Goal: Task Accomplishment & Management: Use online tool/utility

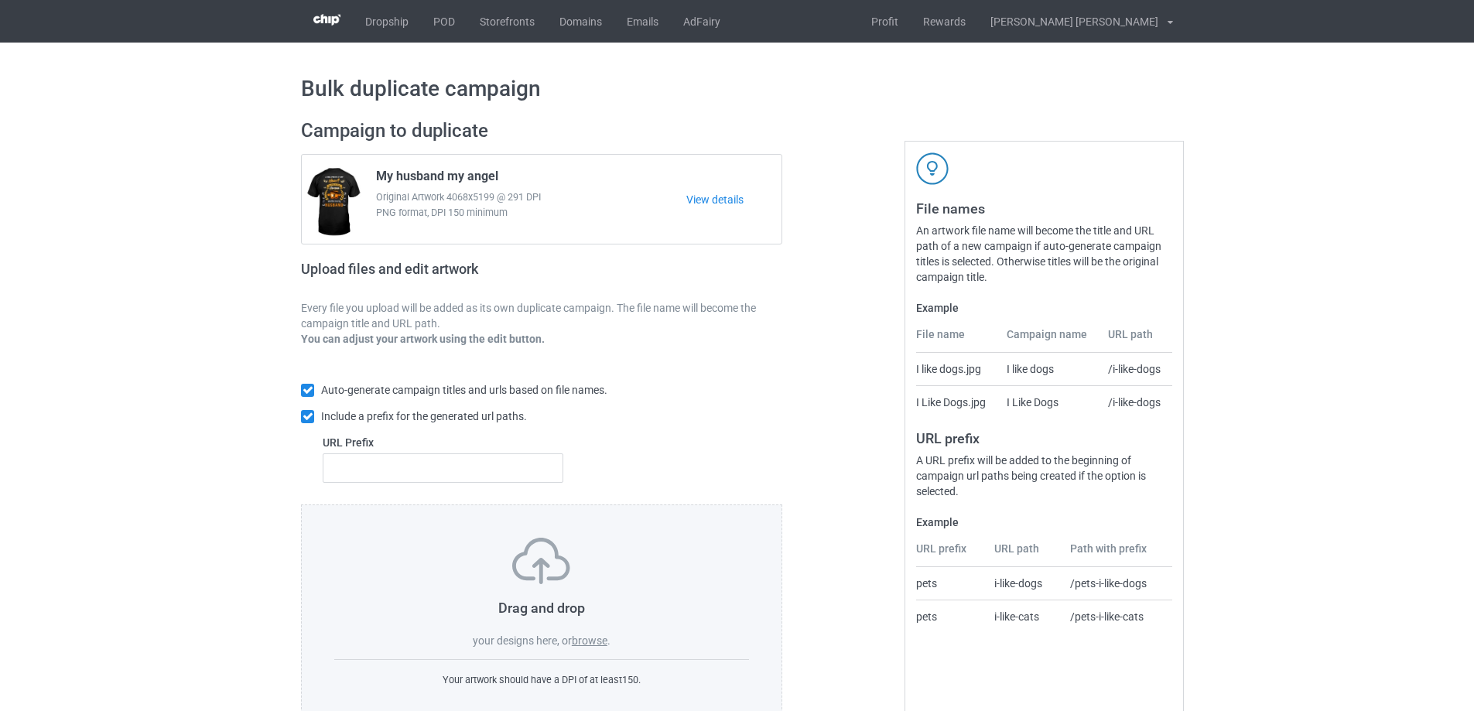
click at [589, 638] on label "browse" at bounding box center [590, 641] width 36 height 12
click at [0, 0] on input "browse" at bounding box center [0, 0] width 0 height 0
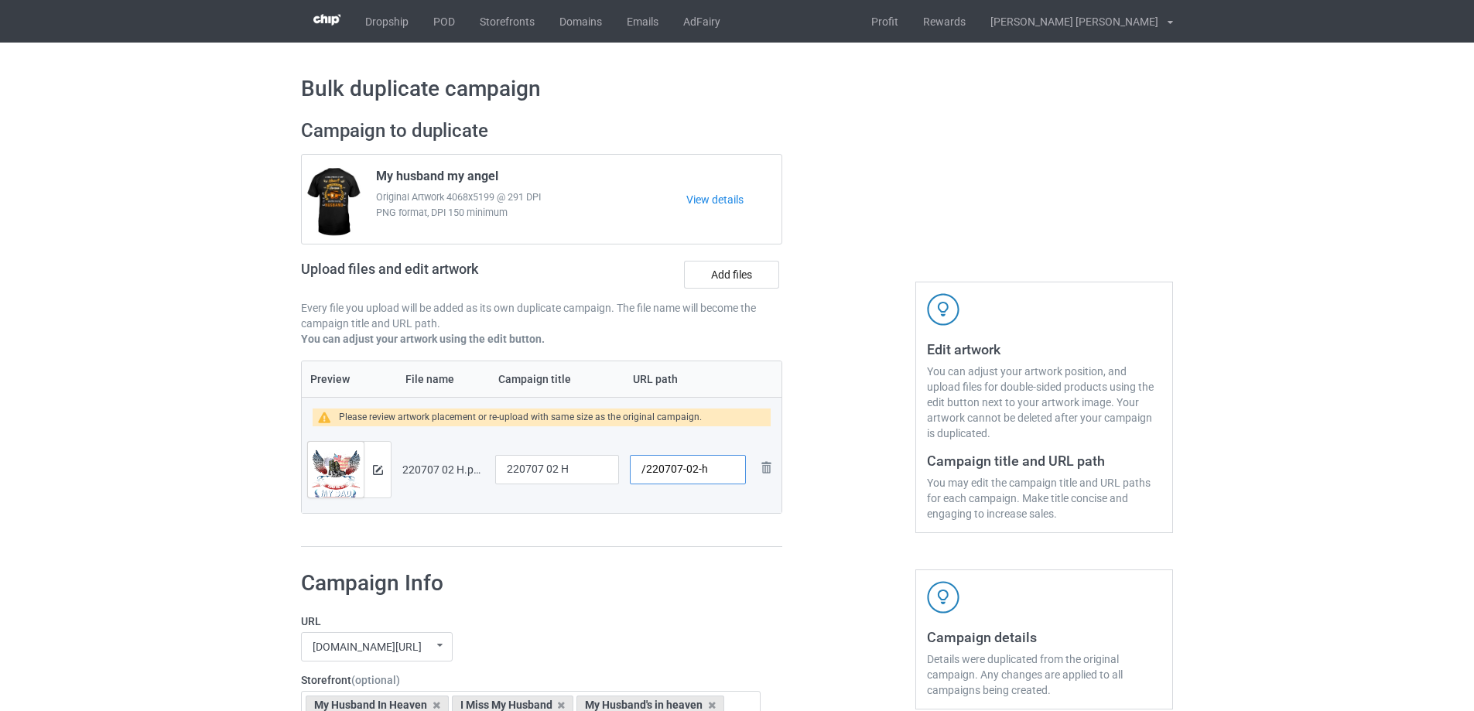
drag, startPoint x: 697, startPoint y: 470, endPoint x: 717, endPoint y: 470, distance: 19.3
click at [717, 470] on input "/220707-02-h" at bounding box center [688, 469] width 116 height 29
drag, startPoint x: 692, startPoint y: 469, endPoint x: 700, endPoint y: 471, distance: 8.1
click at [700, 471] on input "/220707-02" at bounding box center [688, 469] width 116 height 29
click at [696, 470] on input "/220707-01" at bounding box center [688, 469] width 116 height 29
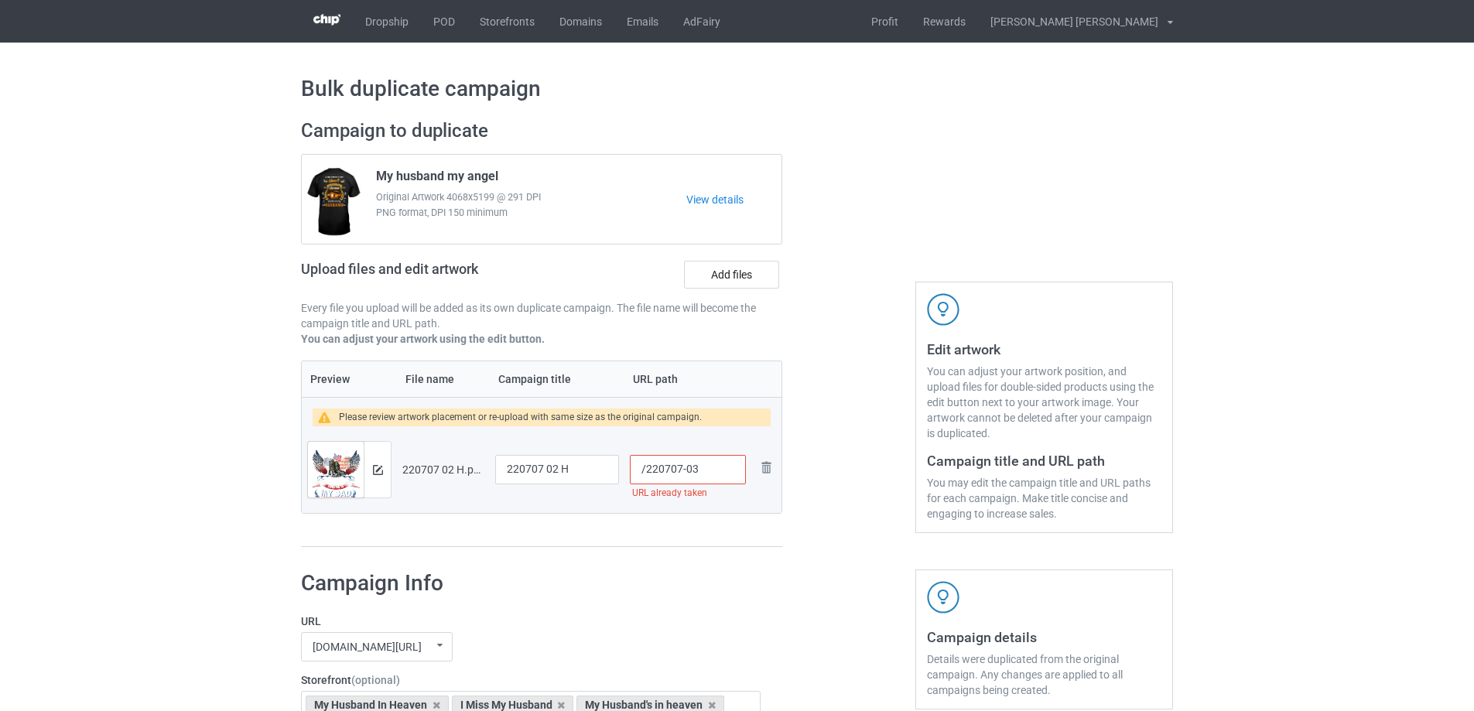
click at [696, 470] on input "/220707-03" at bounding box center [688, 469] width 116 height 29
click at [698, 470] on input "/220707-04" at bounding box center [688, 469] width 116 height 29
drag, startPoint x: 686, startPoint y: 470, endPoint x: 703, endPoint y: 471, distance: 17.1
click at [703, 471] on input "/220707-05" at bounding box center [688, 469] width 116 height 29
type input "/220707-1"
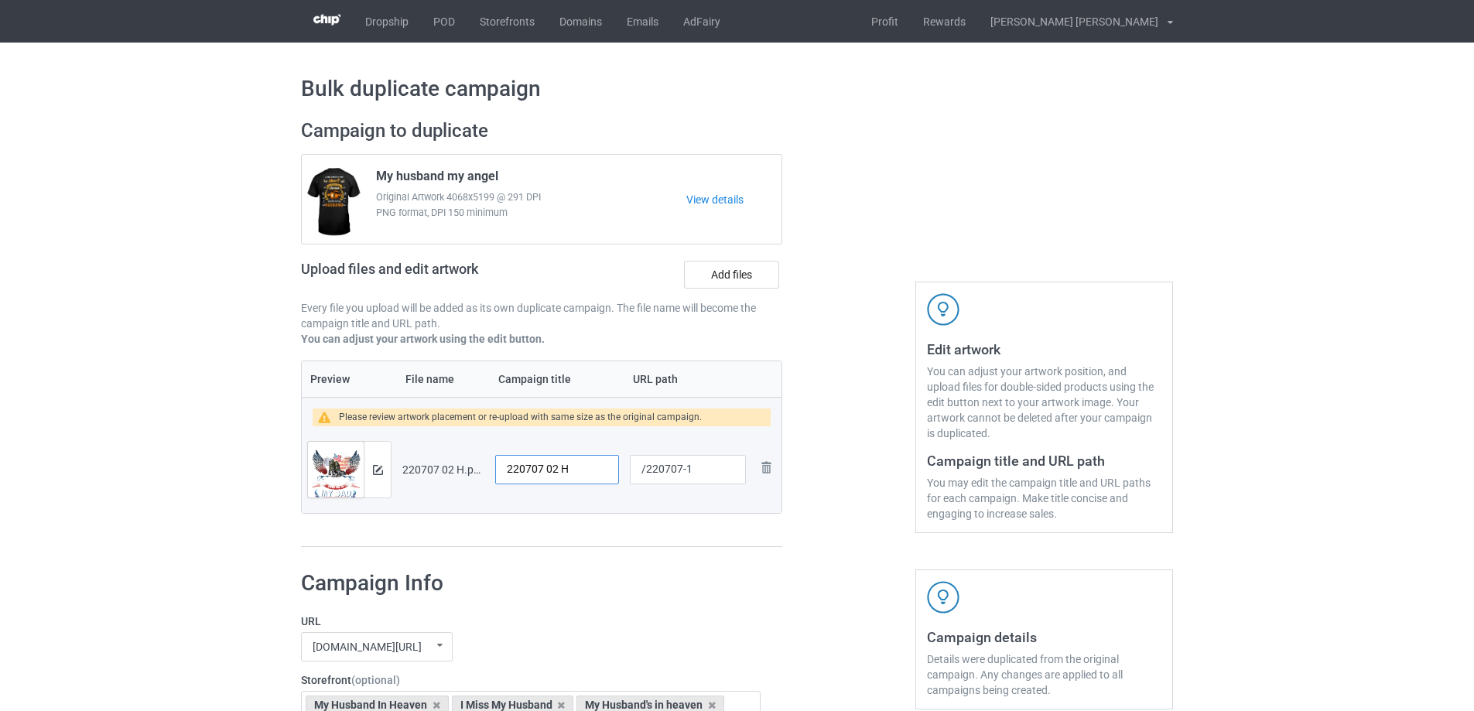
drag, startPoint x: 588, startPoint y: 471, endPoint x: 467, endPoint y: 467, distance: 120.8
click at [468, 467] on tr "Preview and edit artwork 220707 02 H.png 220707 02 H /220707-1 Remove file" at bounding box center [542, 469] width 480 height 87
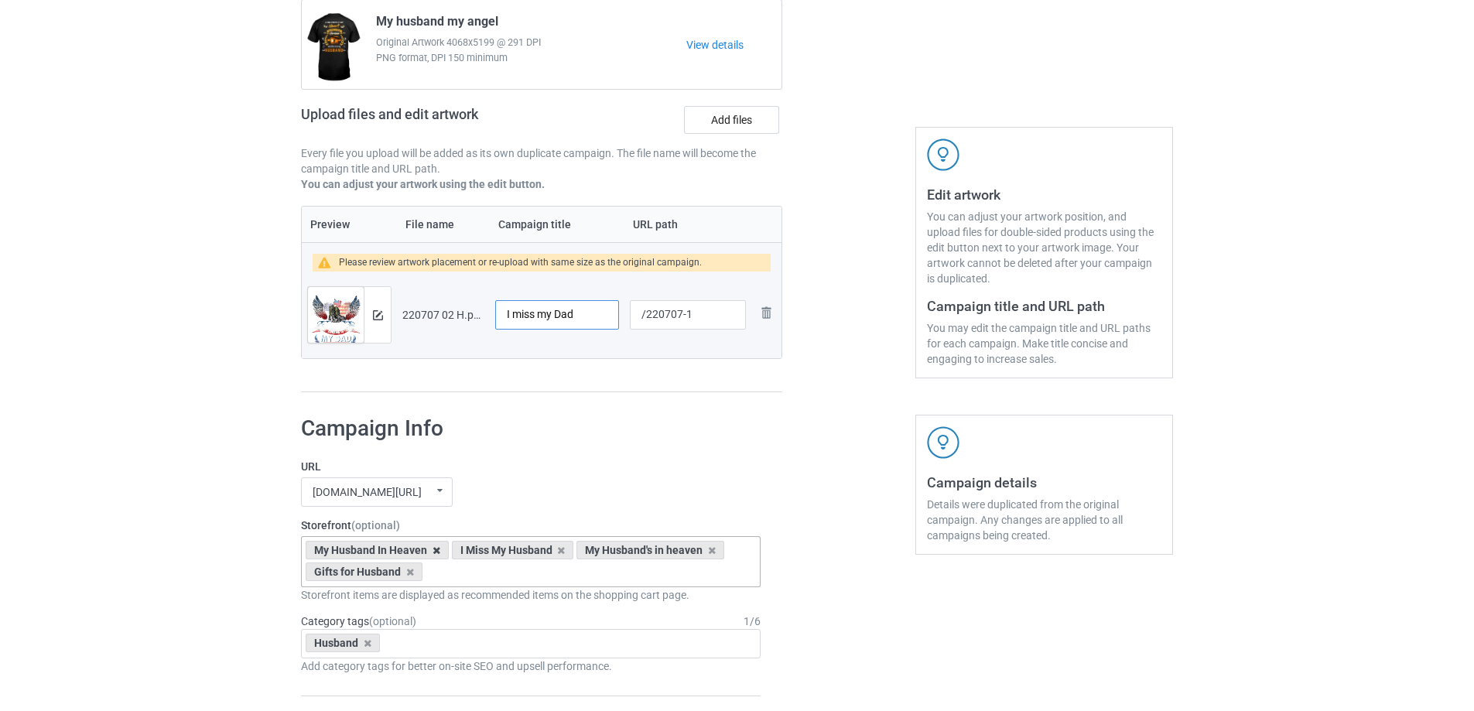
type input "I miss my Dad"
click at [437, 553] on icon at bounding box center [437, 551] width 8 height 10
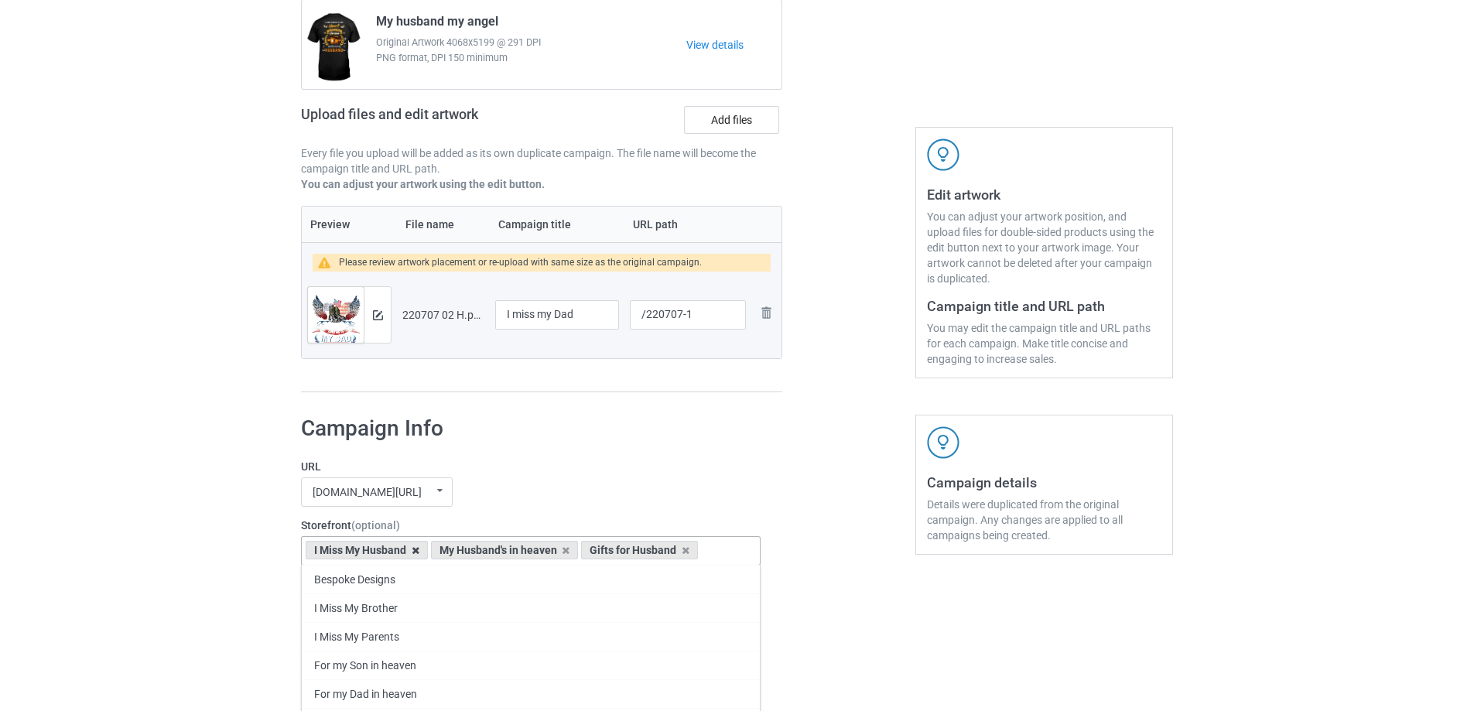
click at [419, 552] on icon at bounding box center [416, 551] width 8 height 10
click at [440, 553] on icon at bounding box center [441, 551] width 8 height 10
click at [409, 551] on icon at bounding box center [410, 551] width 8 height 10
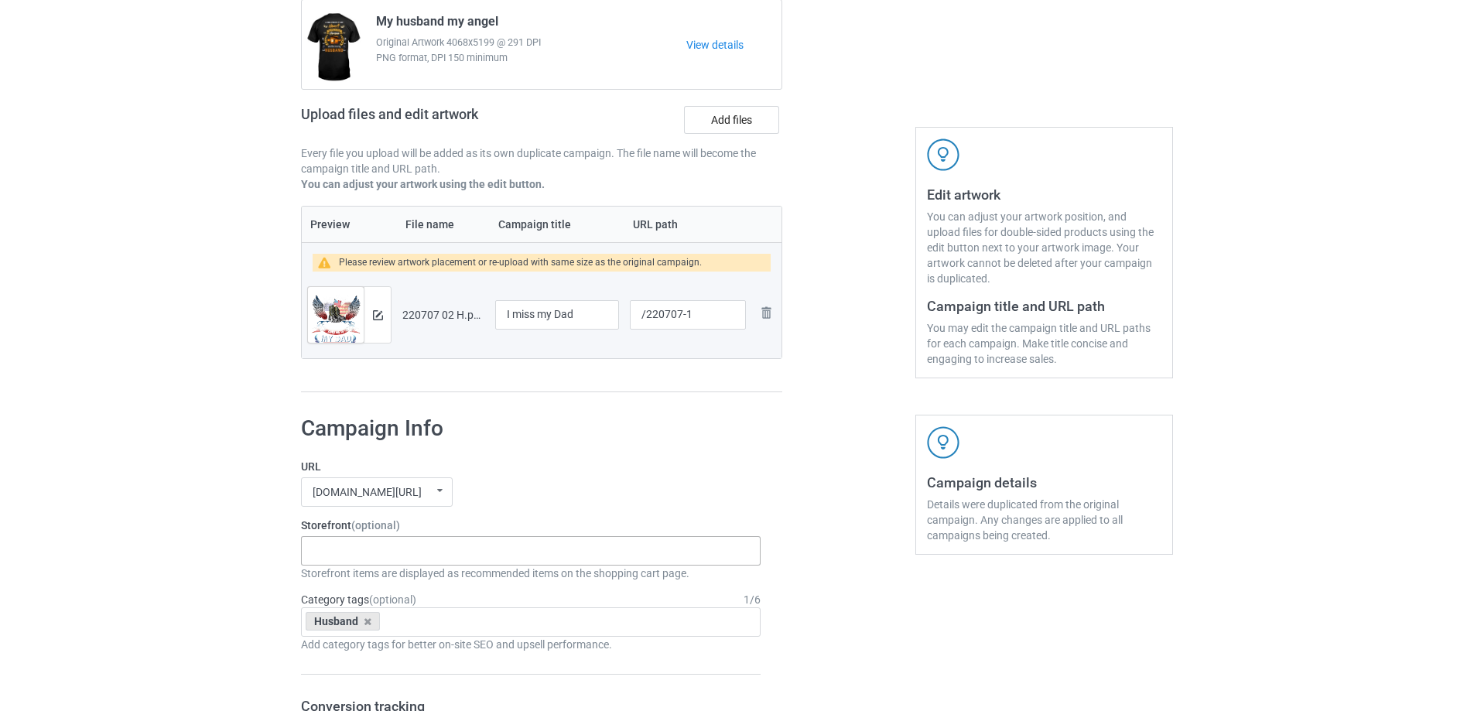
click at [366, 623] on icon at bounding box center [368, 622] width 8 height 10
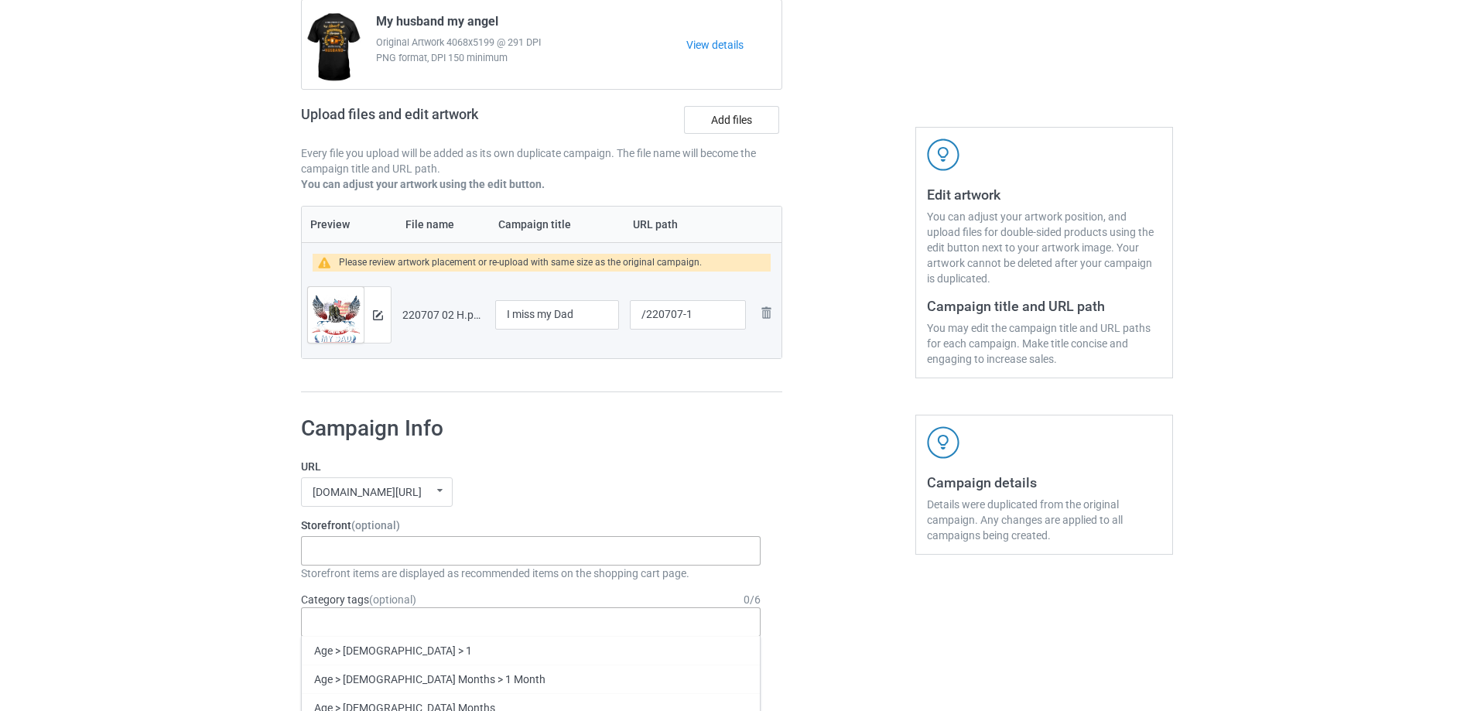
click at [367, 552] on div "Bespoke Designs I Miss My Brother I Miss My Parents For my Son in heaven For my…" at bounding box center [531, 550] width 460 height 29
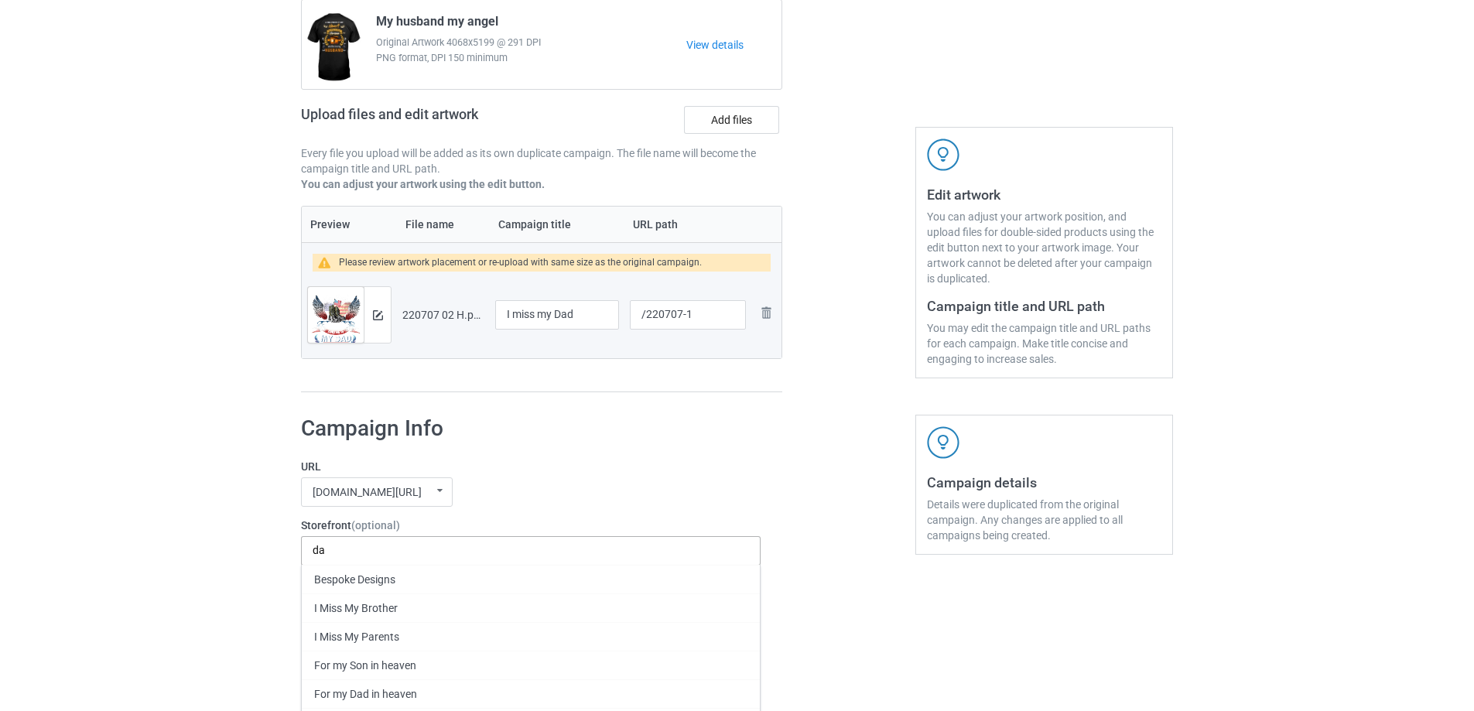
type input "d"
type input "đ"
type input "dad"
click at [375, 577] on div "For my Dad in heaven" at bounding box center [531, 579] width 458 height 29
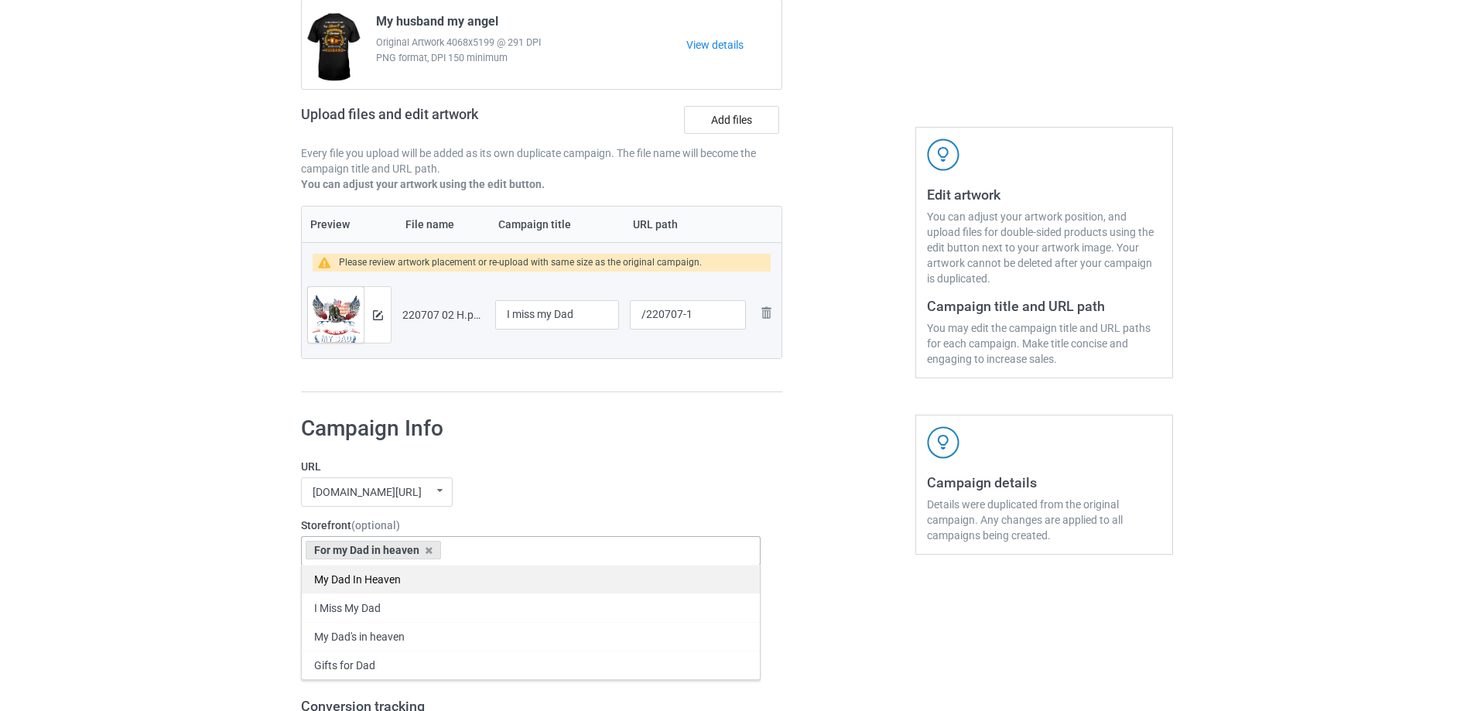
click at [375, 587] on div "My Dad In Heaven" at bounding box center [531, 579] width 458 height 29
click at [376, 583] on div "I Miss My Dad" at bounding box center [531, 579] width 458 height 29
click at [378, 586] on div "My Dad's in heaven" at bounding box center [531, 579] width 458 height 29
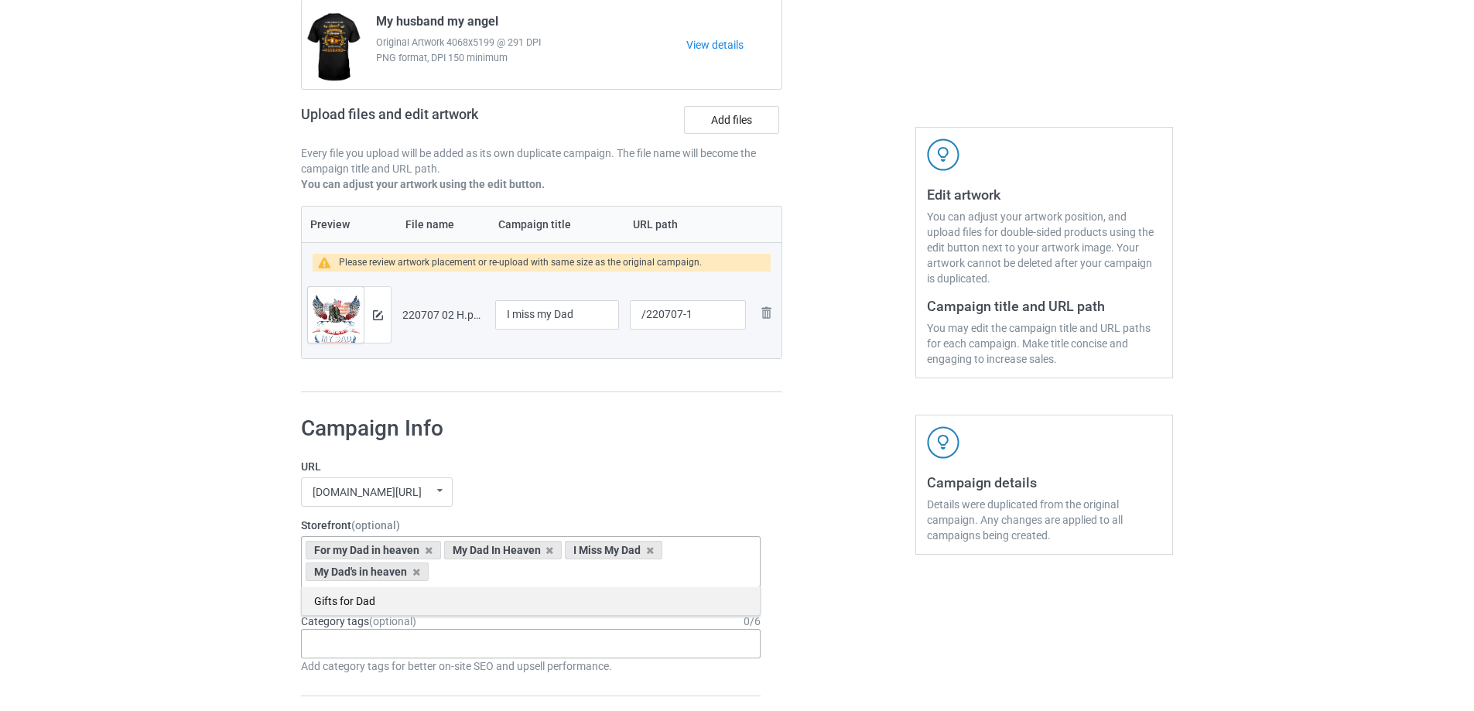
click at [377, 601] on div "Gifts for Dad" at bounding box center [531, 601] width 458 height 29
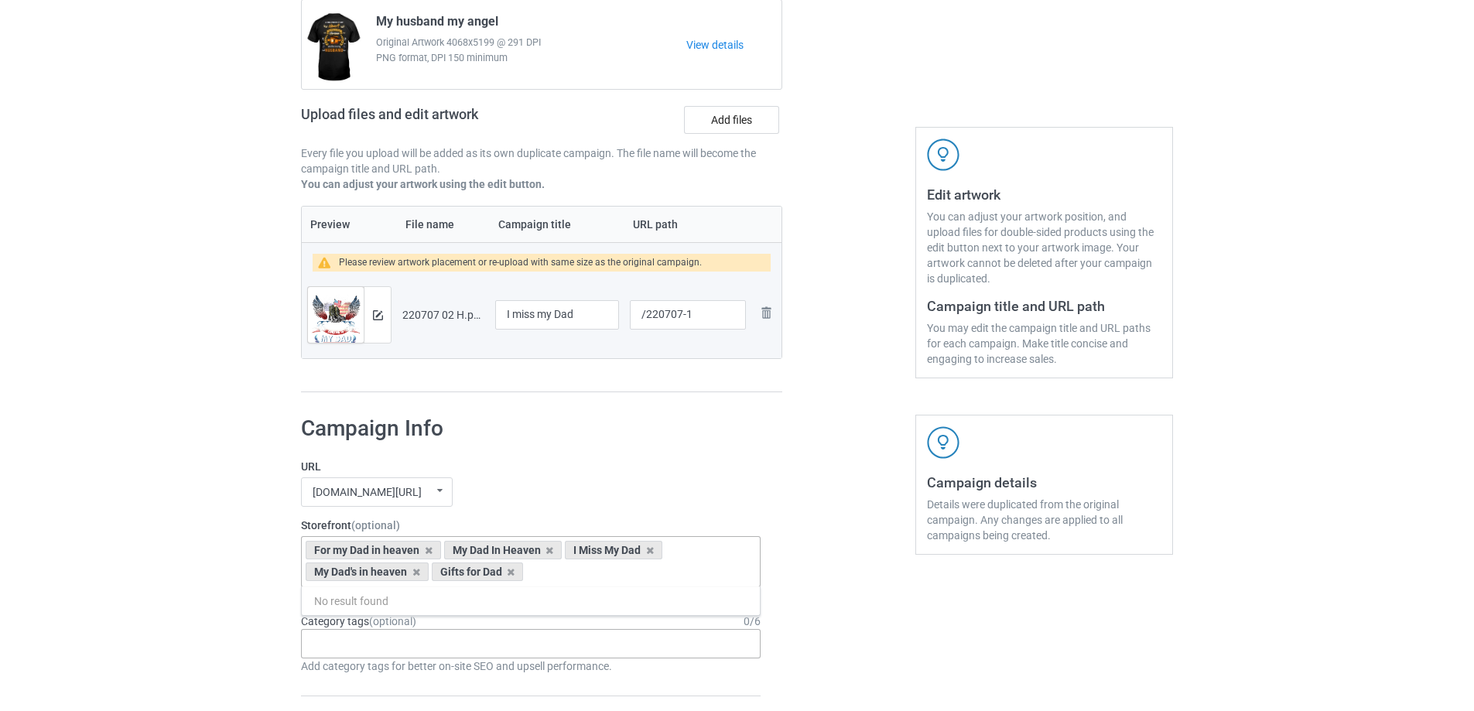
click at [433, 648] on div "Age > [DEMOGRAPHIC_DATA] > 1 Age > [DEMOGRAPHIC_DATA] Months > 1 Month Age > [D…" at bounding box center [531, 643] width 460 height 29
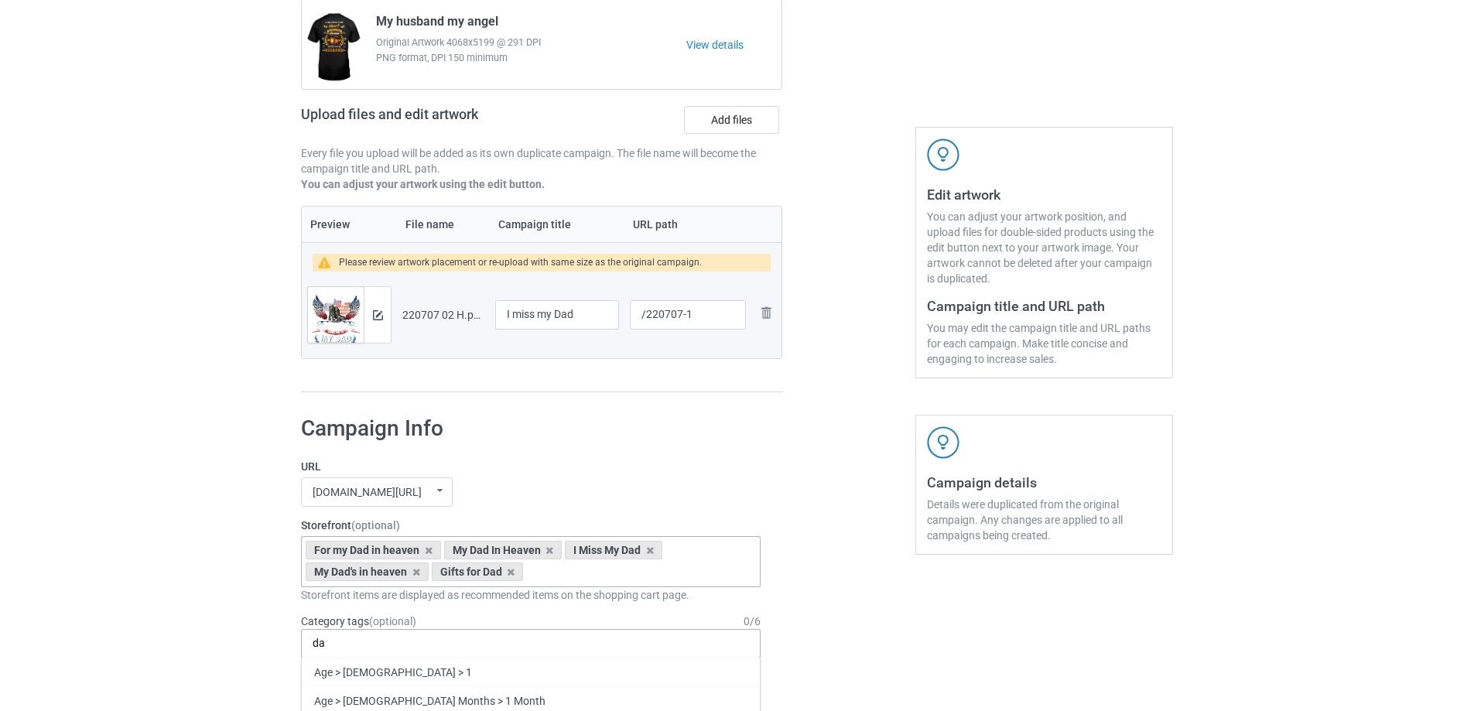
type input "d"
type input "đ"
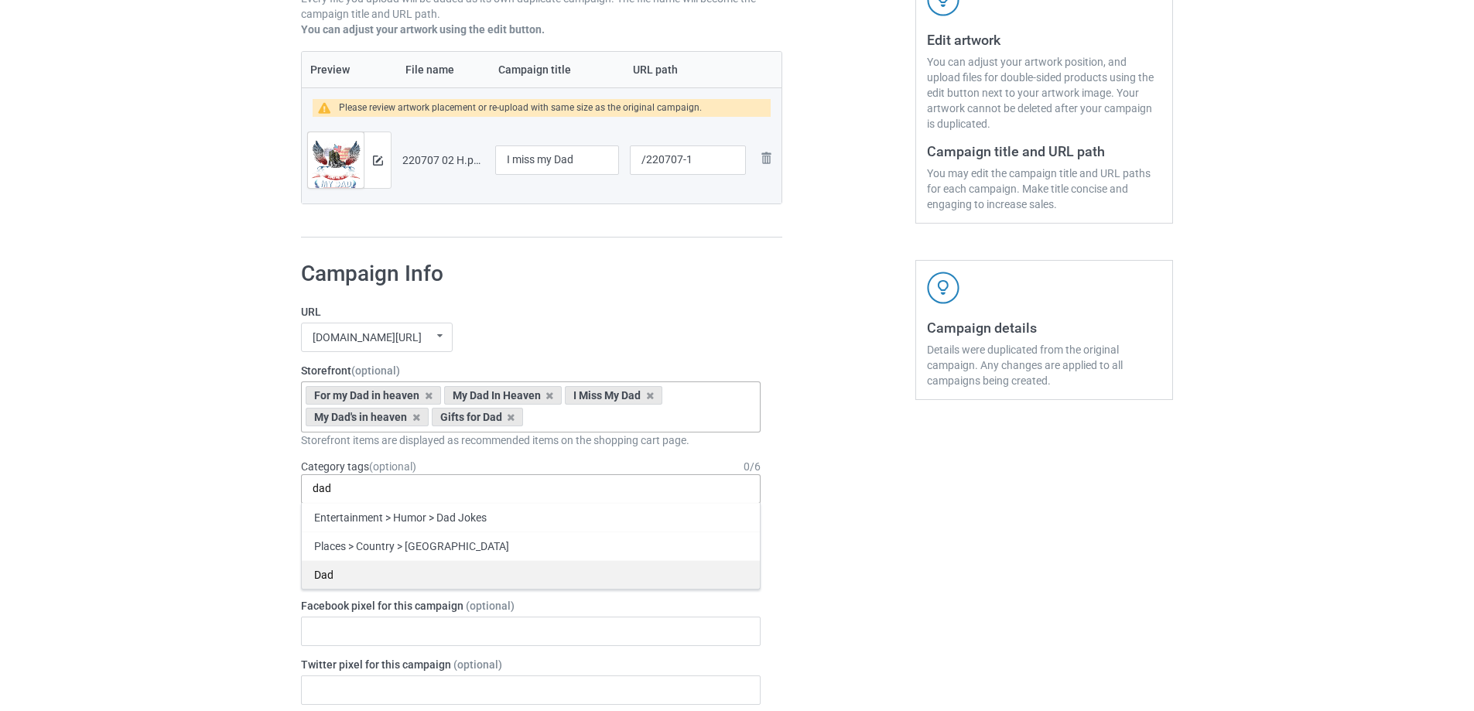
type input "dad"
click at [354, 576] on div "Dad" at bounding box center [531, 574] width 458 height 29
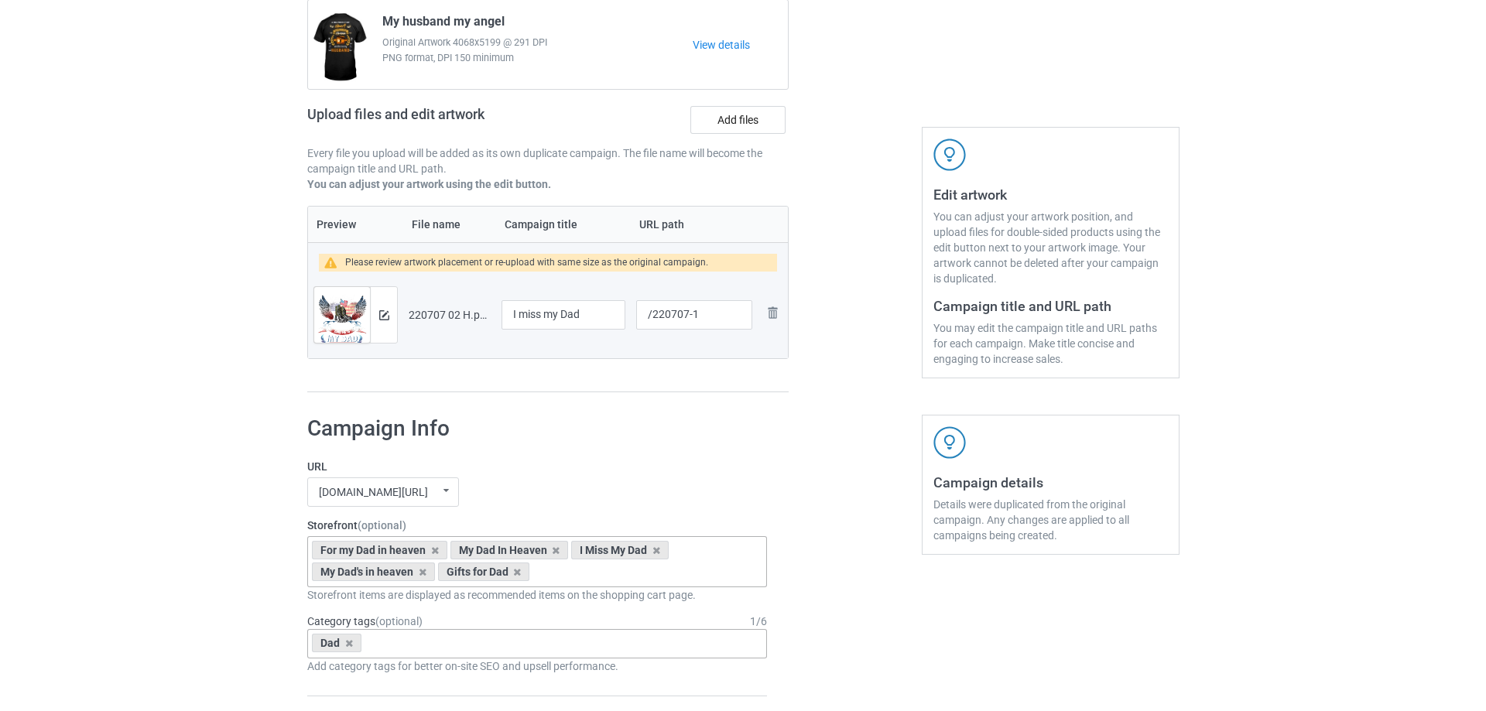
scroll to position [0, 0]
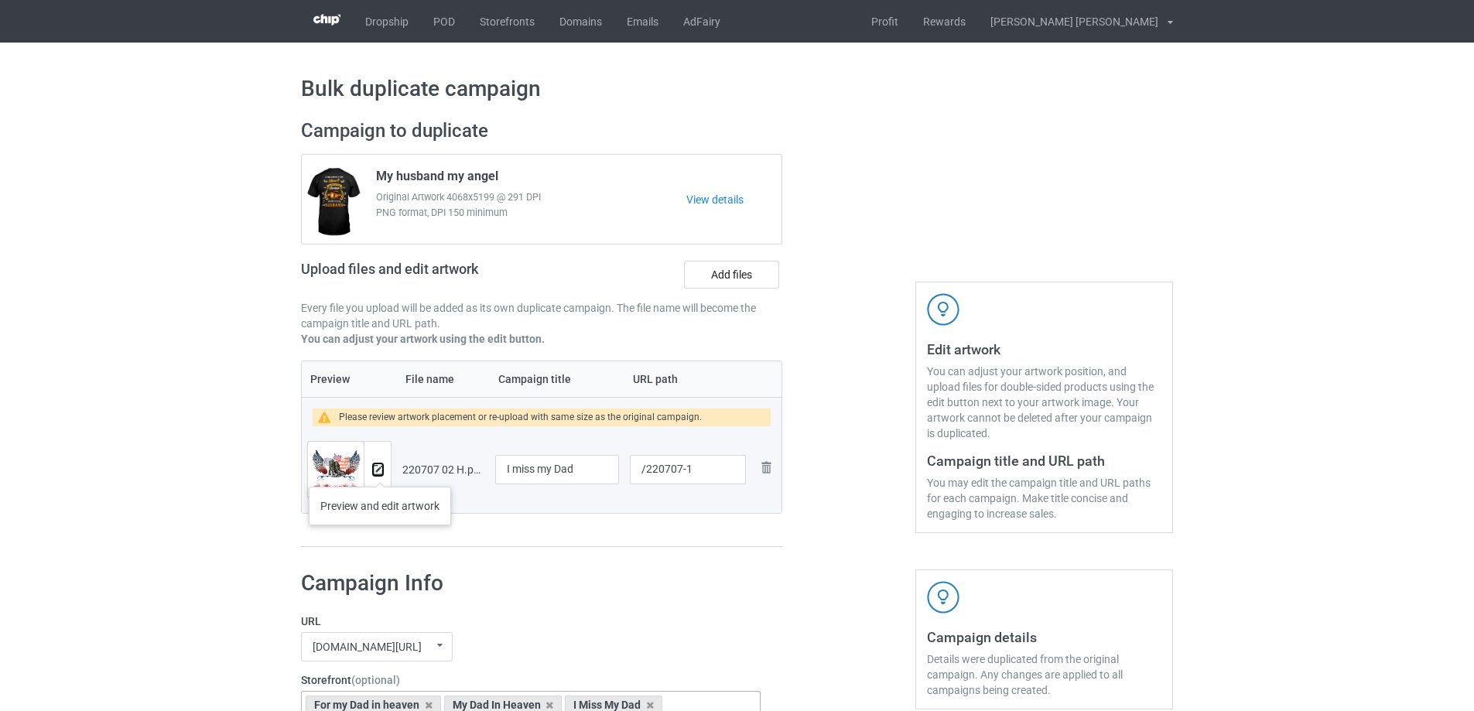
click at [380, 471] on img at bounding box center [378, 470] width 10 height 10
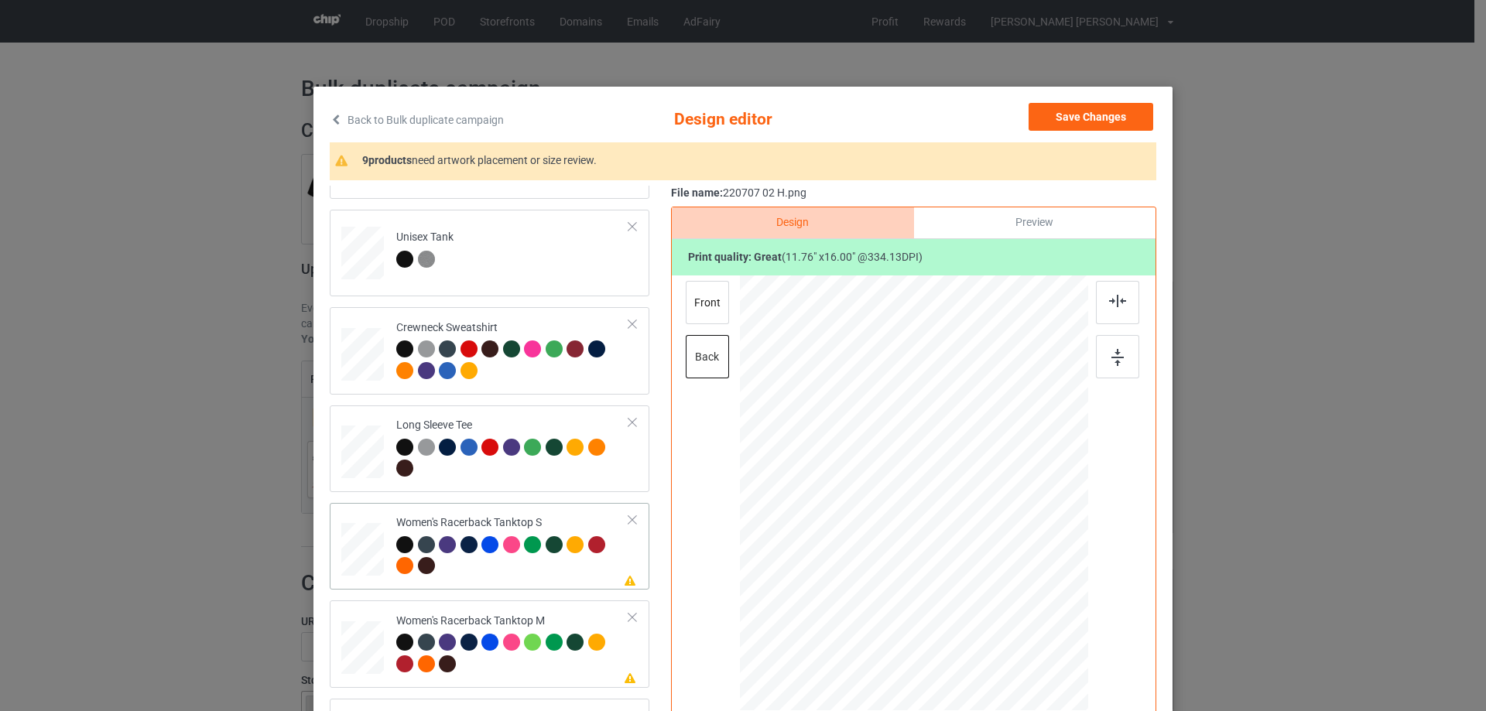
scroll to position [619, 0]
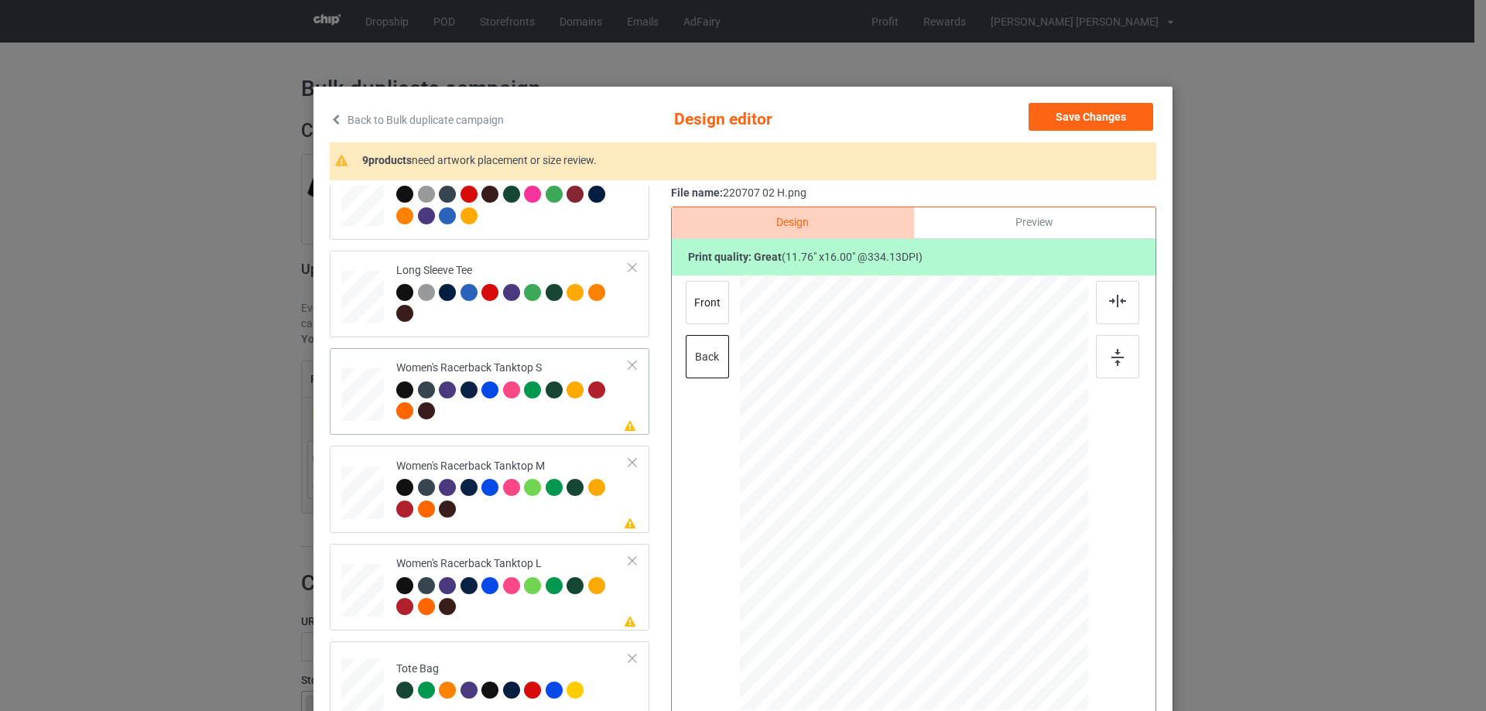
click at [367, 405] on div at bounding box center [363, 394] width 42 height 53
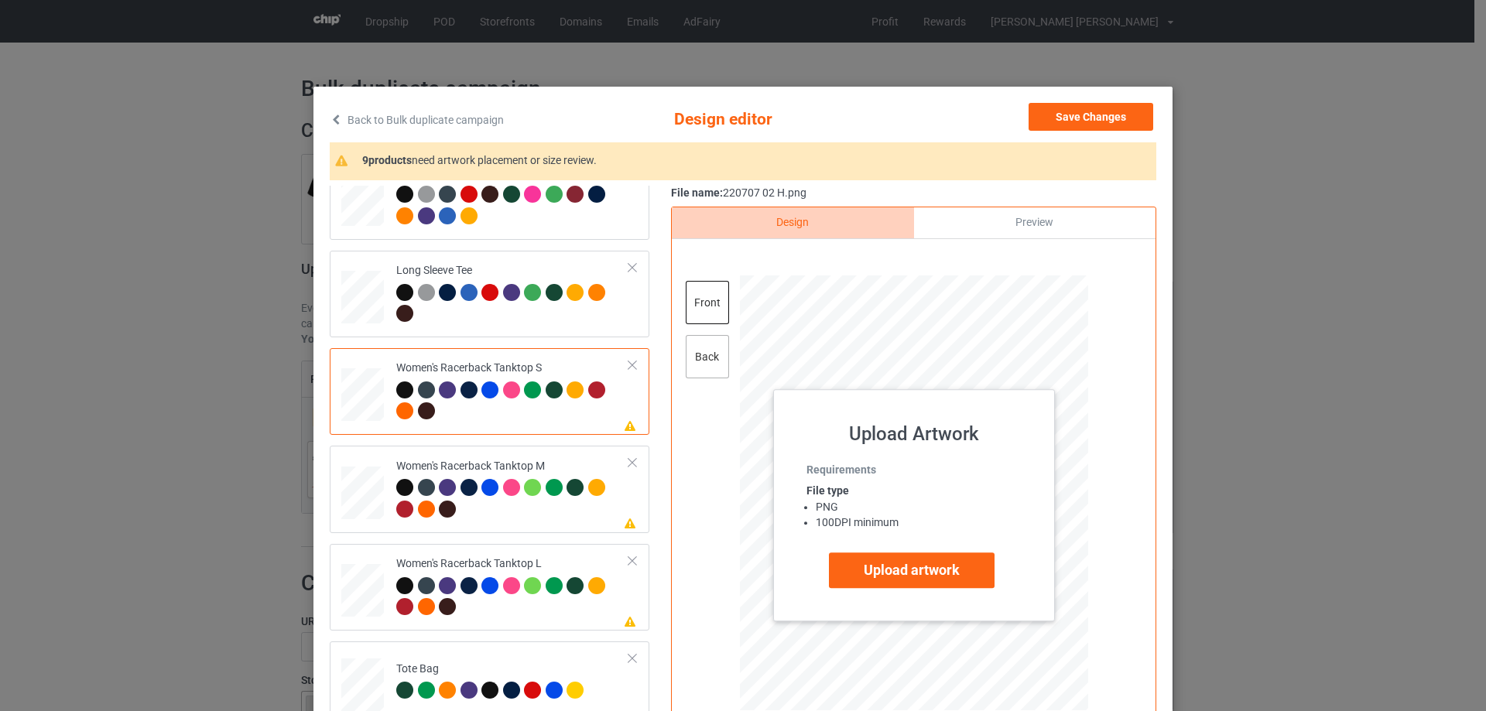
click at [703, 358] on div "back" at bounding box center [707, 356] width 43 height 43
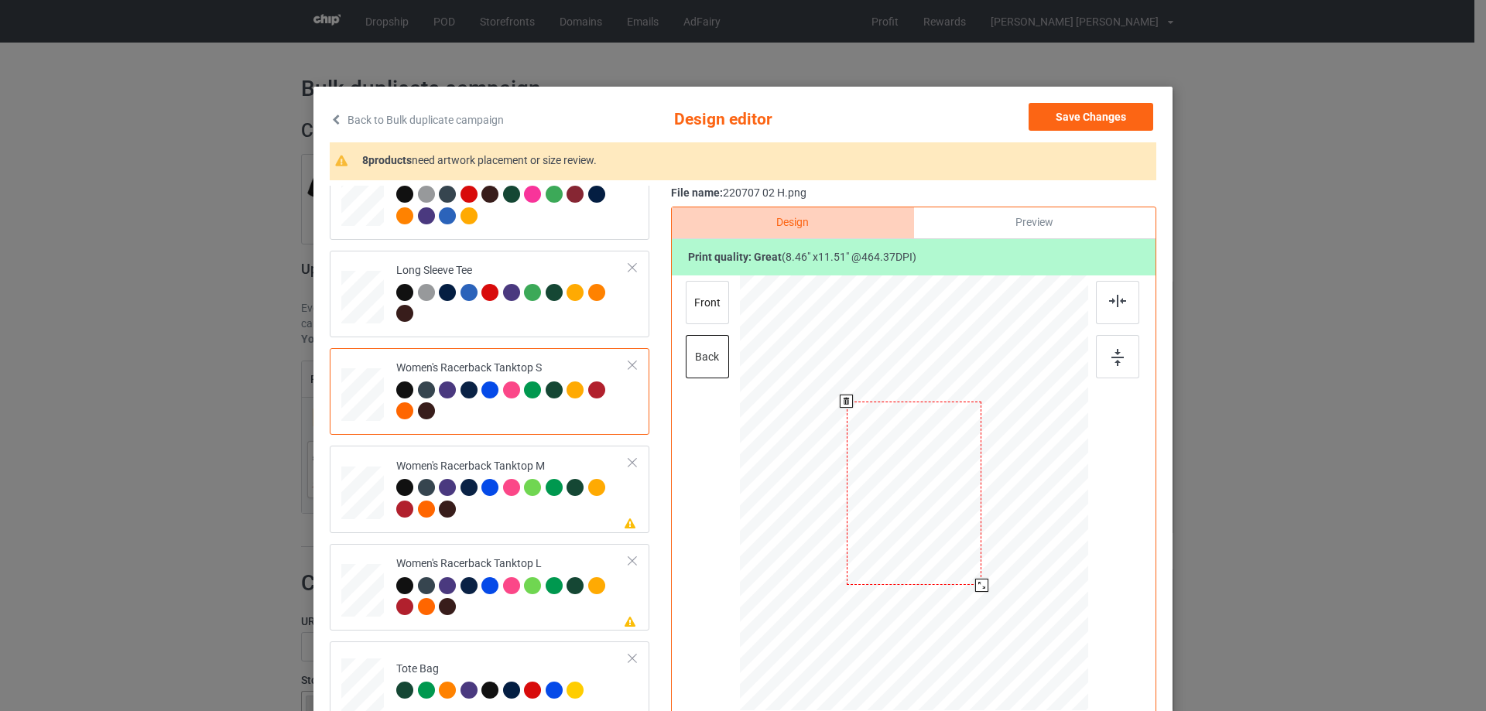
drag, startPoint x: 1001, startPoint y: 624, endPoint x: 958, endPoint y: 516, distance: 115.7
click at [984, 578] on div at bounding box center [914, 493] width 315 height 436
drag, startPoint x: 958, startPoint y: 516, endPoint x: 958, endPoint y: 535, distance: 18.6
click at [958, 535] on div at bounding box center [914, 511] width 135 height 183
click at [1117, 302] on img at bounding box center [1117, 301] width 17 height 12
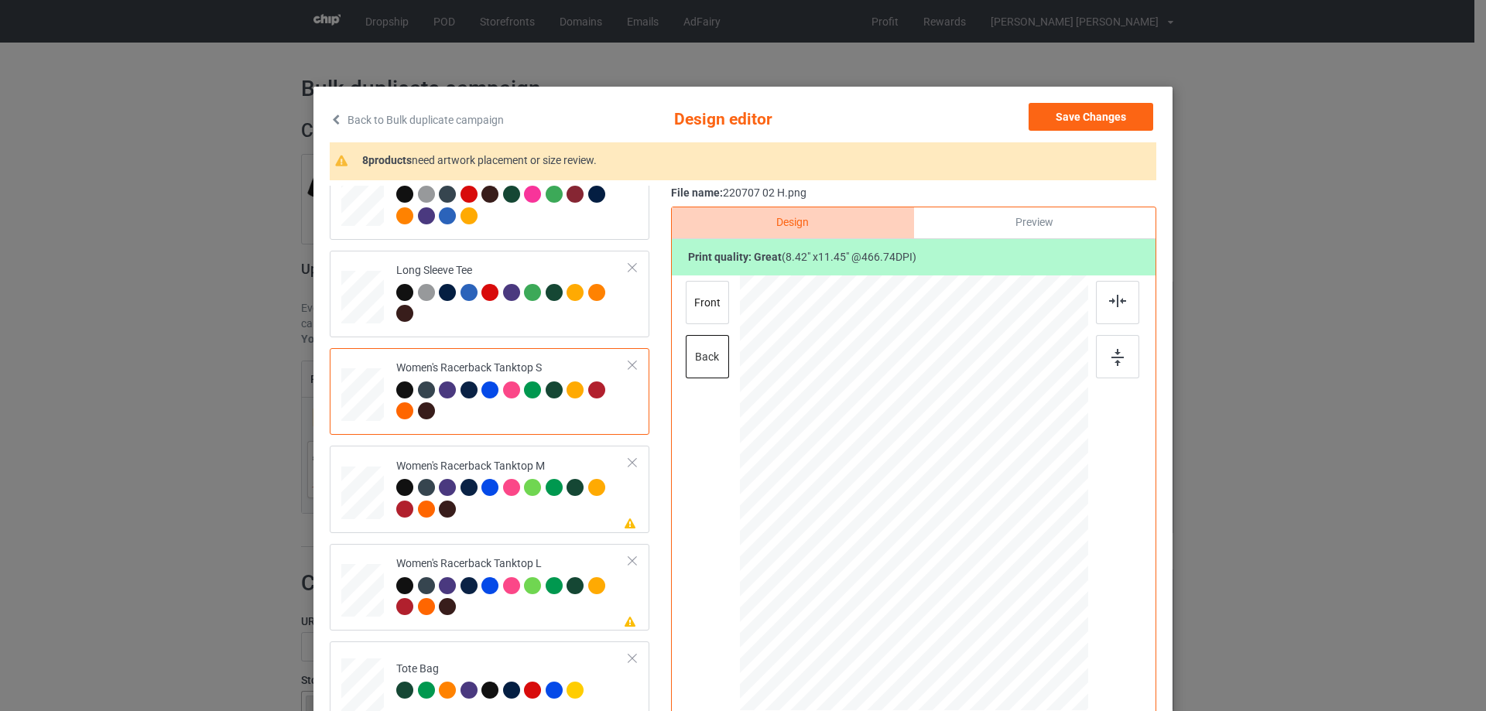
click at [1004, 224] on div "Preview" at bounding box center [1034, 222] width 241 height 31
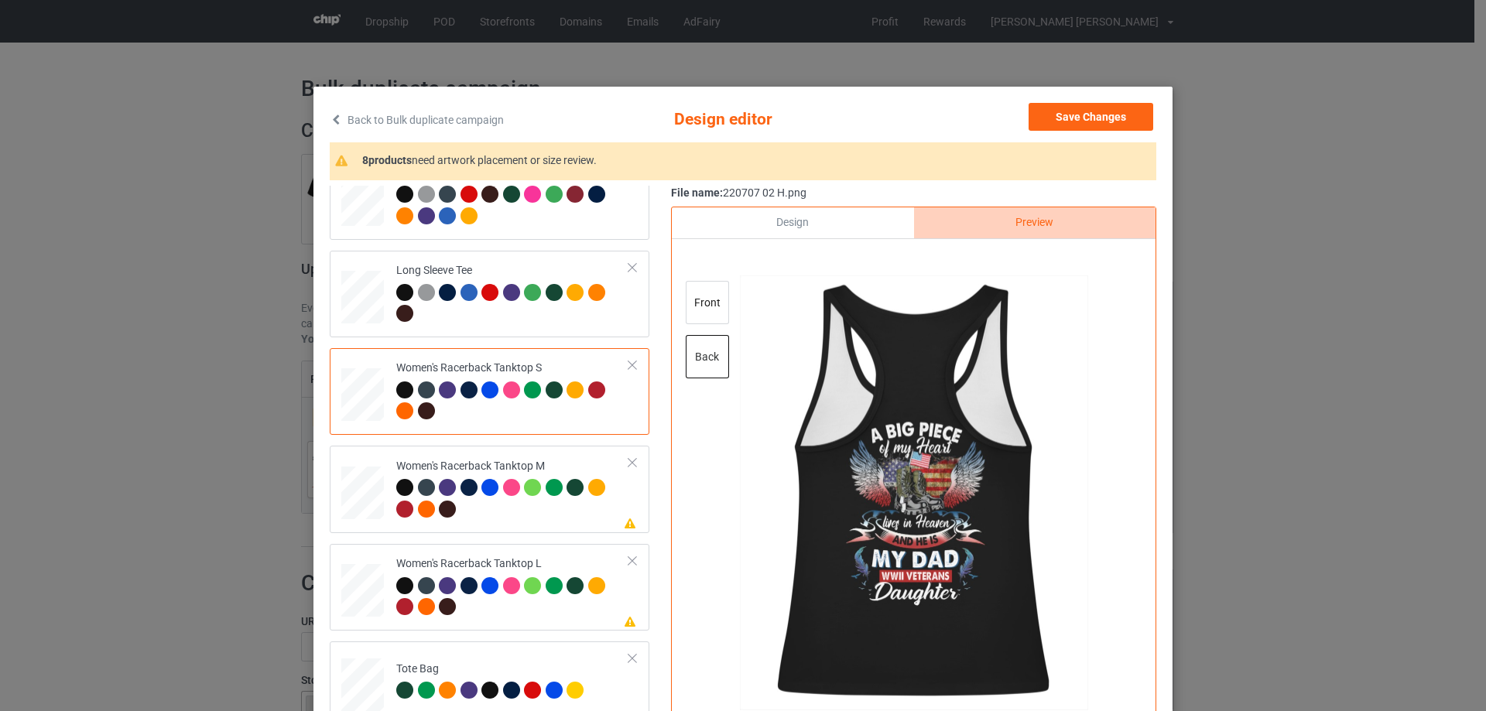
click at [775, 225] on div "Design" at bounding box center [792, 222] width 241 height 31
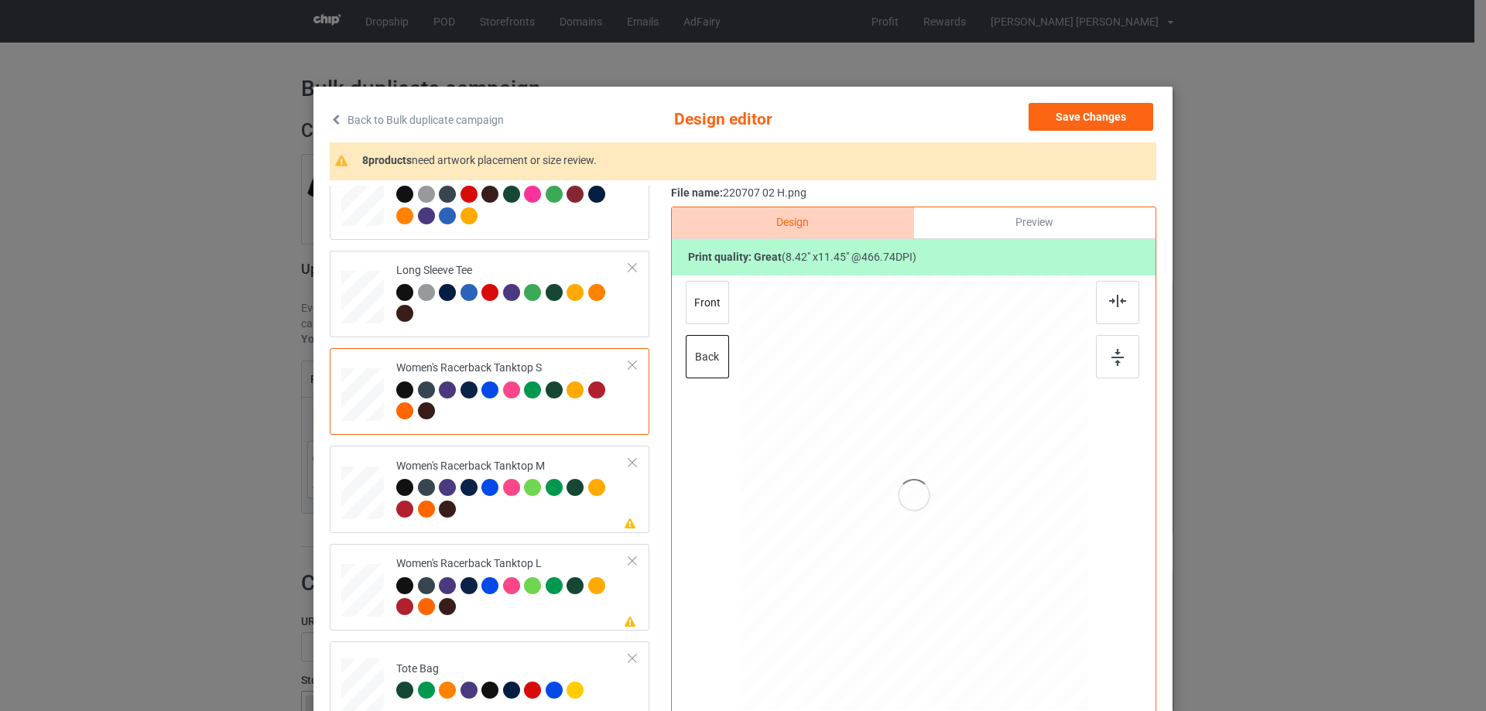
scroll to position [851, 0]
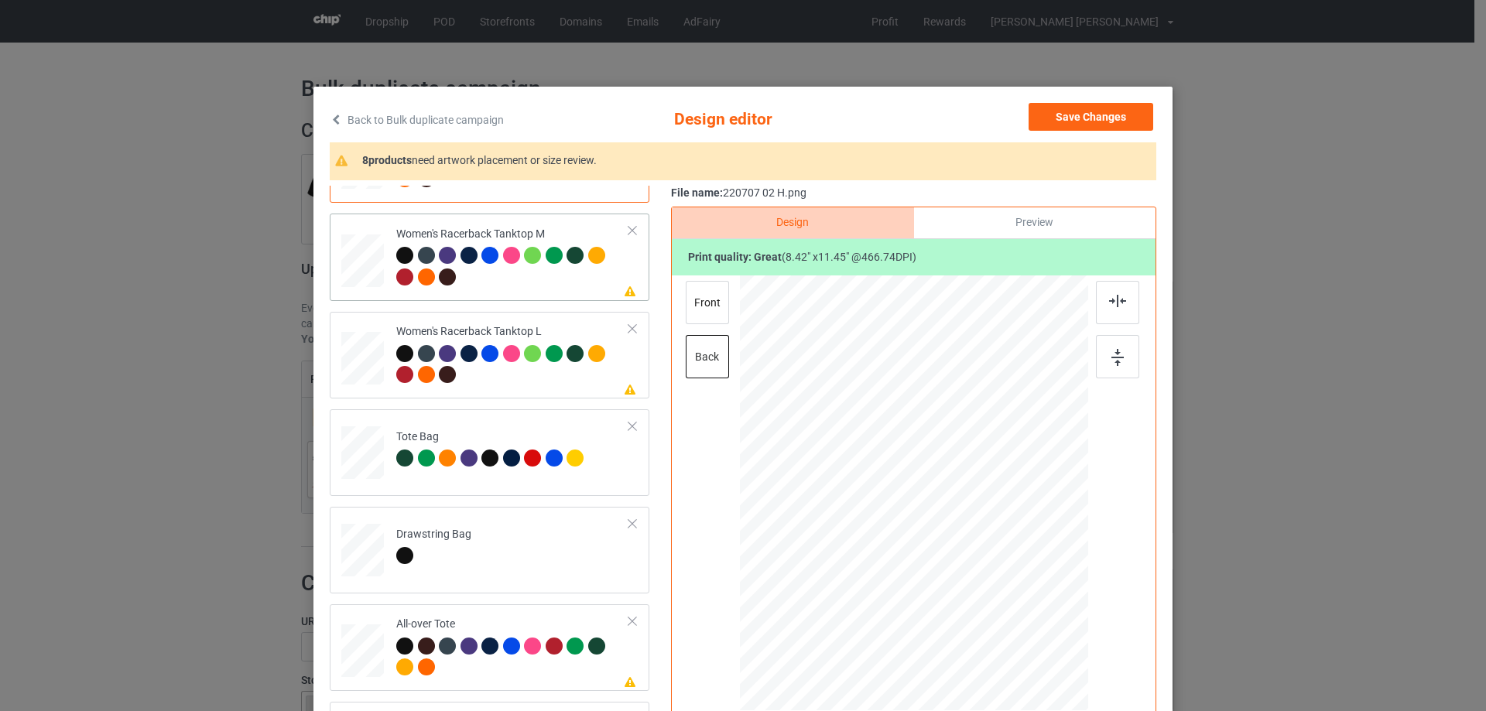
click at [353, 286] on div at bounding box center [362, 260] width 43 height 53
drag, startPoint x: 1004, startPoint y: 628, endPoint x: 990, endPoint y: 577, distance: 52.9
click at [990, 577] on div at bounding box center [914, 493] width 324 height 436
drag, startPoint x: 952, startPoint y: 520, endPoint x: 953, endPoint y: 540, distance: 20.1
click at [953, 540] on div at bounding box center [914, 513] width 137 height 186
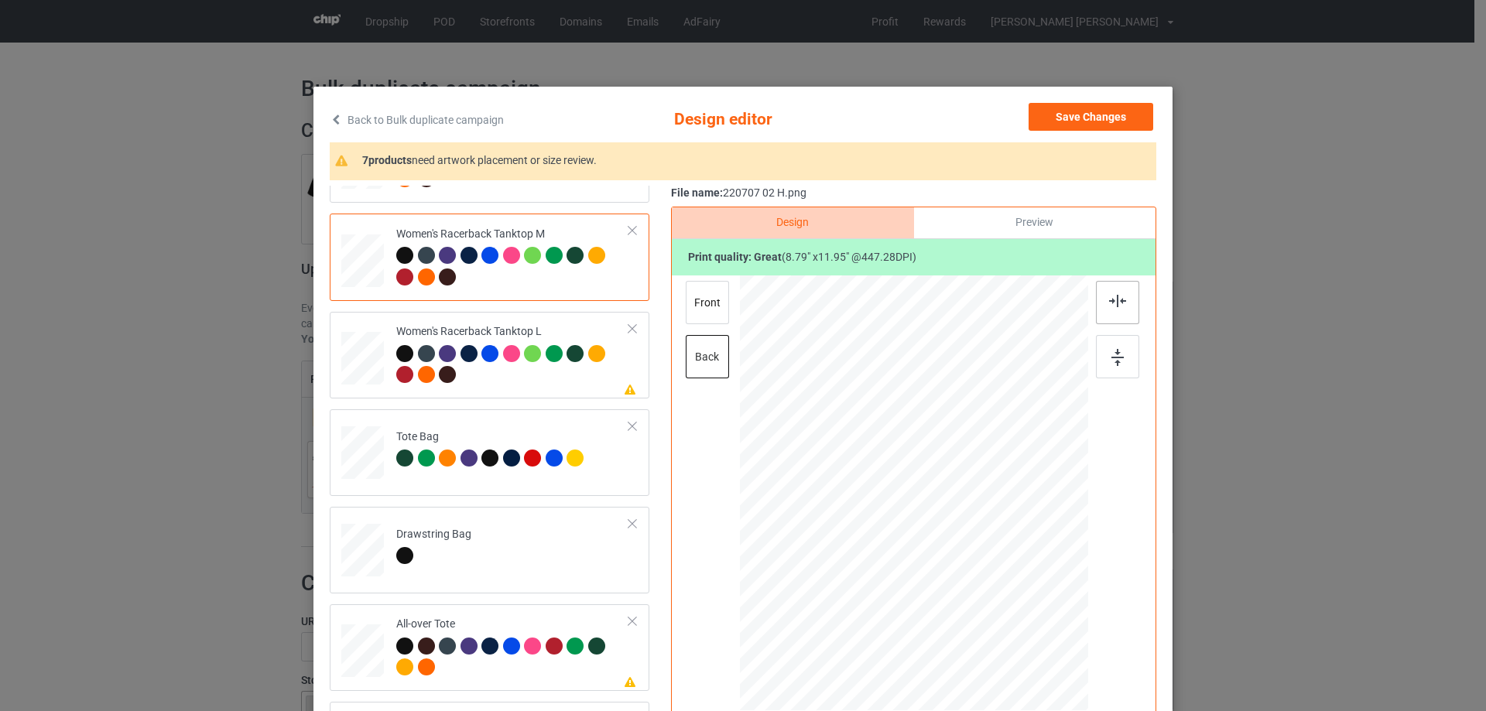
click at [1117, 307] on img at bounding box center [1117, 301] width 17 height 12
click at [1046, 229] on div "Preview" at bounding box center [1034, 222] width 241 height 31
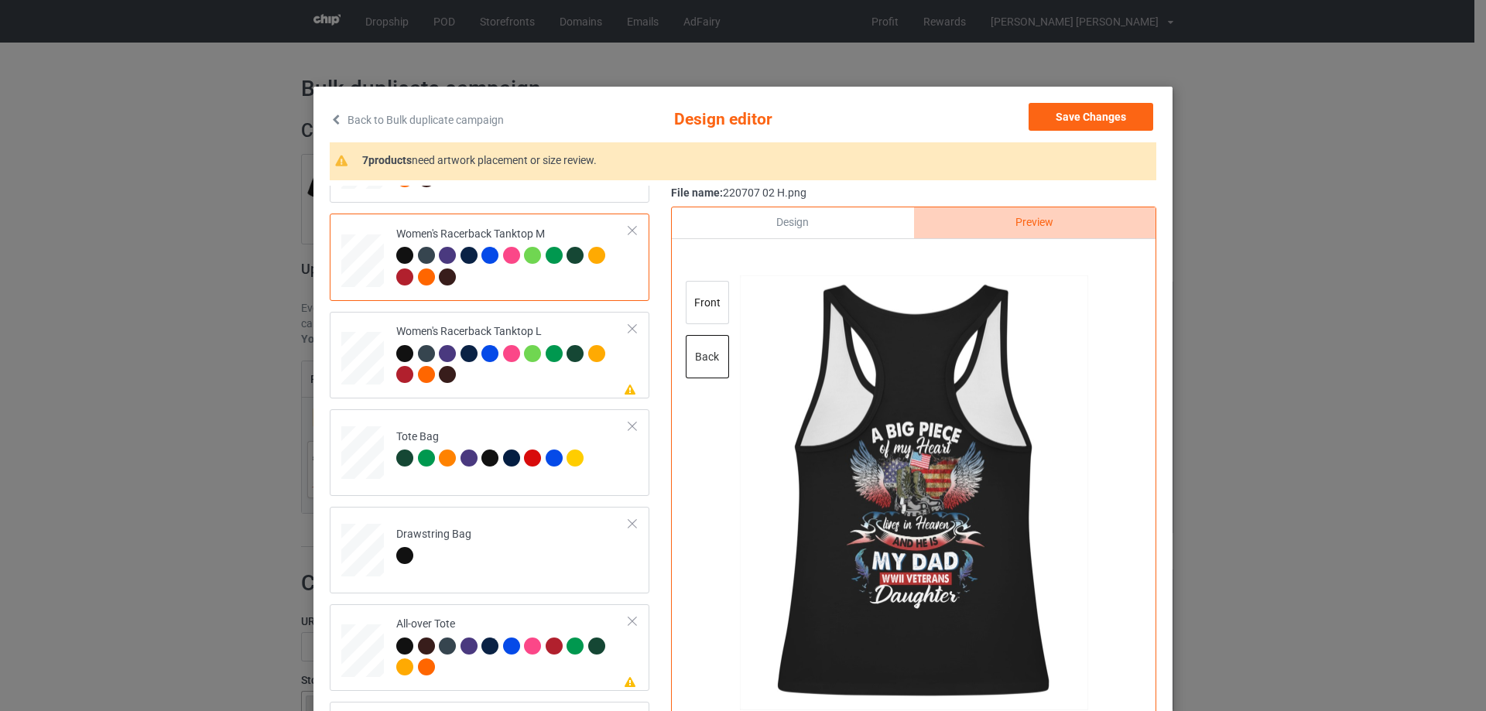
click at [802, 236] on div "Design" at bounding box center [792, 222] width 241 height 31
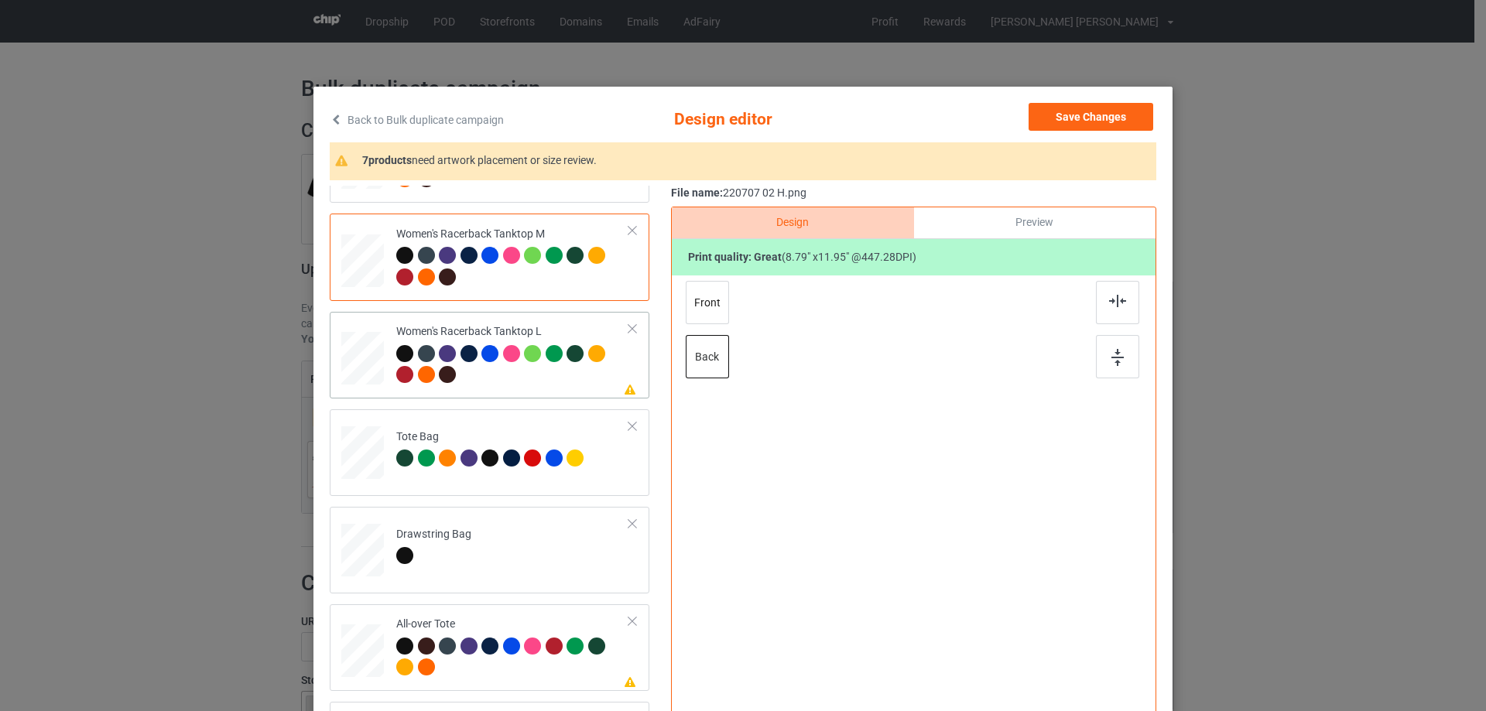
click at [359, 361] on div at bounding box center [362, 359] width 43 height 51
drag, startPoint x: 1013, startPoint y: 633, endPoint x: 984, endPoint y: 575, distance: 65.1
click at [984, 575] on div at bounding box center [914, 493] width 340 height 436
drag, startPoint x: 934, startPoint y: 484, endPoint x: 934, endPoint y: 499, distance: 15.5
click at [934, 499] on div at bounding box center [914, 508] width 130 height 176
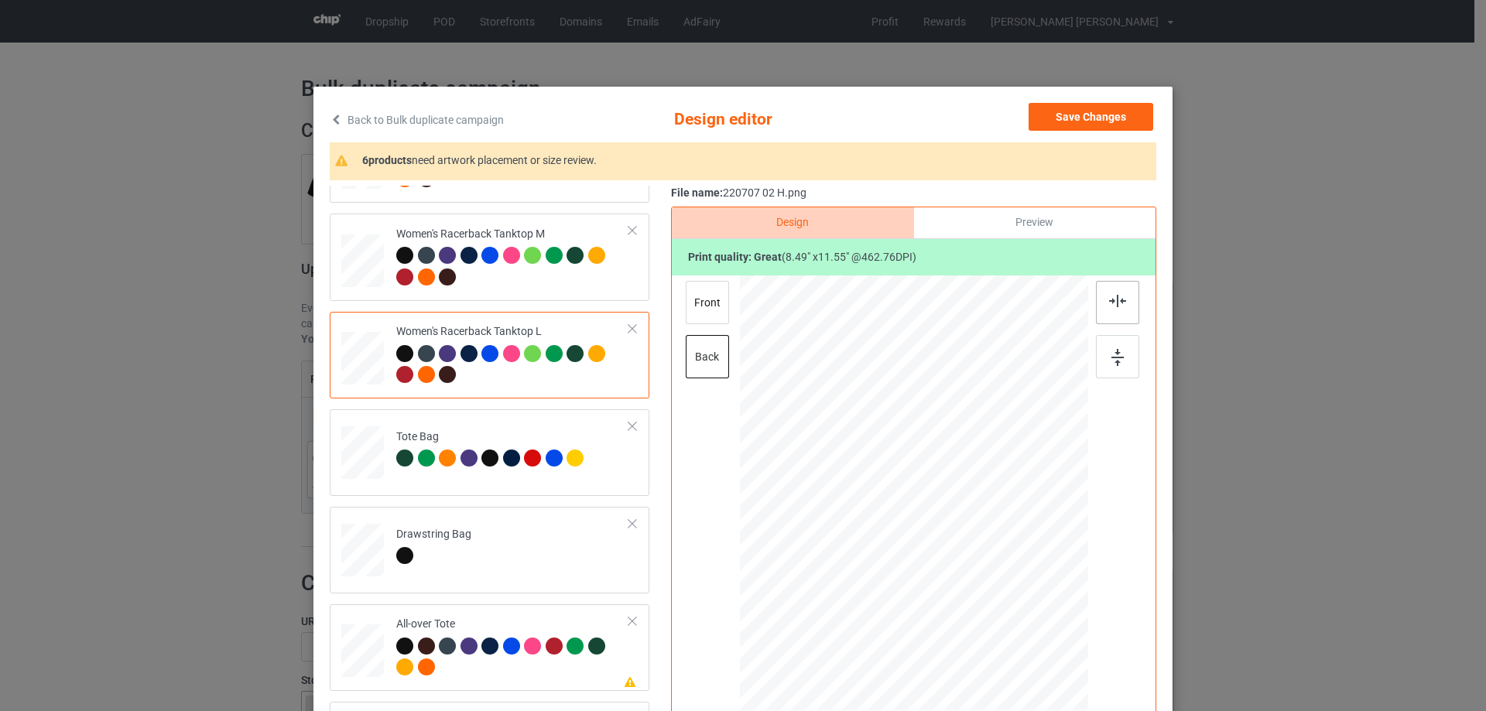
click at [1116, 293] on div at bounding box center [1117, 302] width 43 height 43
click at [1117, 299] on img at bounding box center [1117, 301] width 17 height 12
click at [1035, 224] on div "Preview" at bounding box center [1034, 222] width 241 height 31
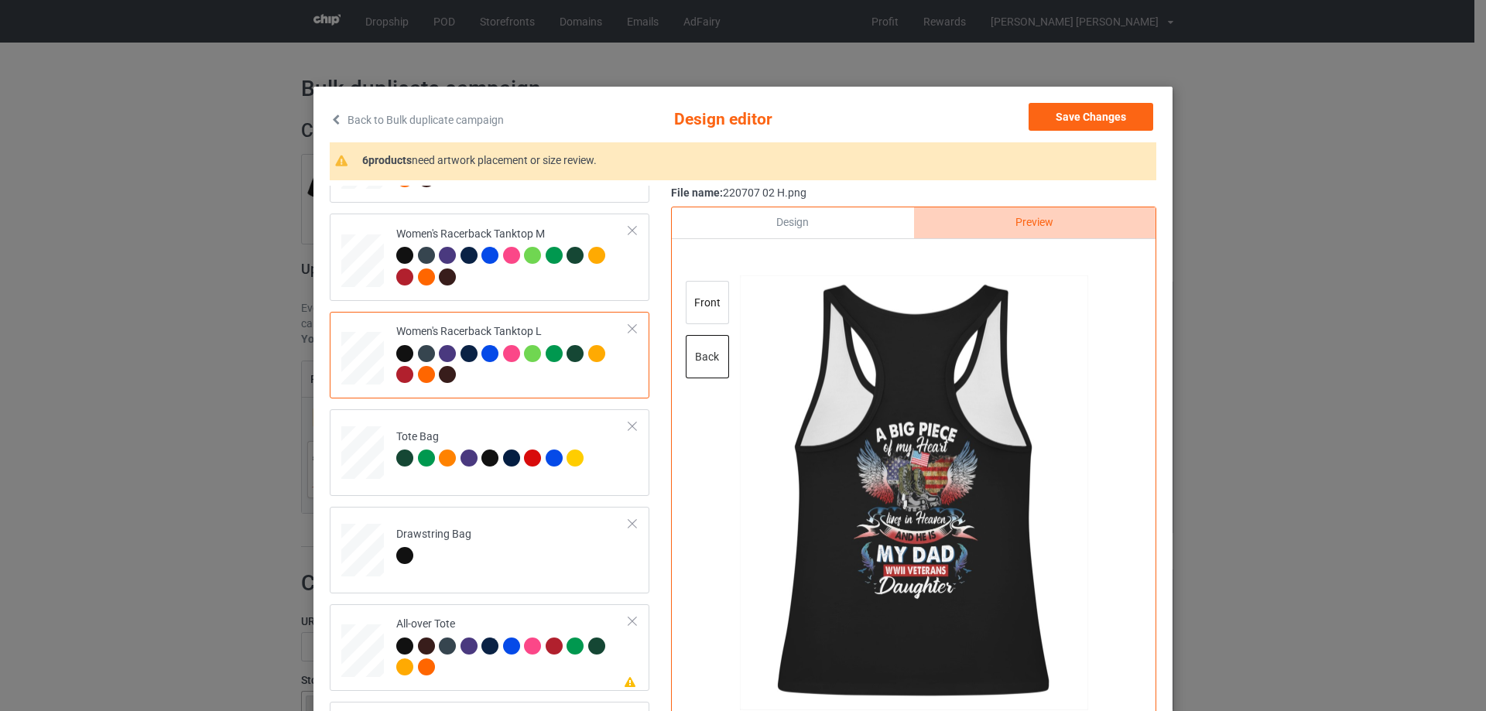
click at [786, 220] on div "Design" at bounding box center [792, 222] width 241 height 31
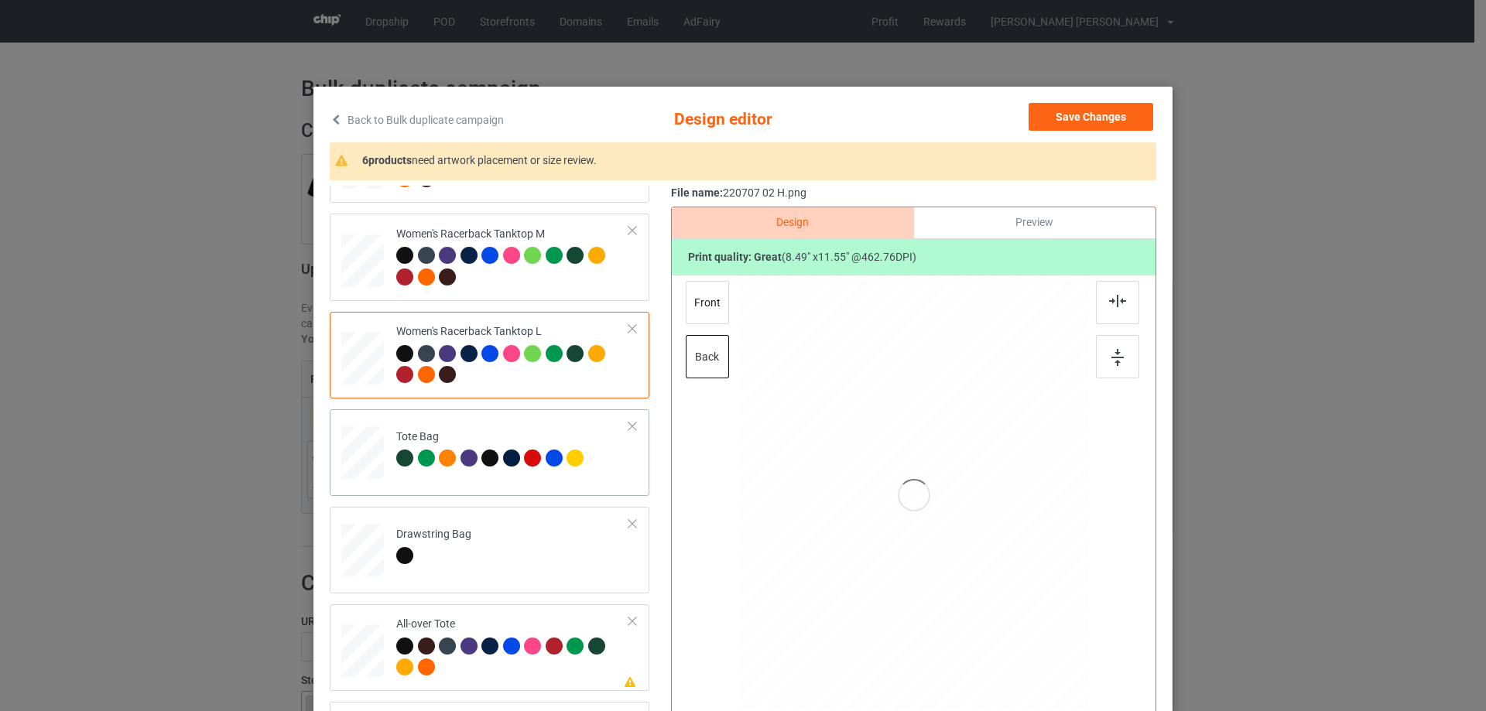
scroll to position [929, 0]
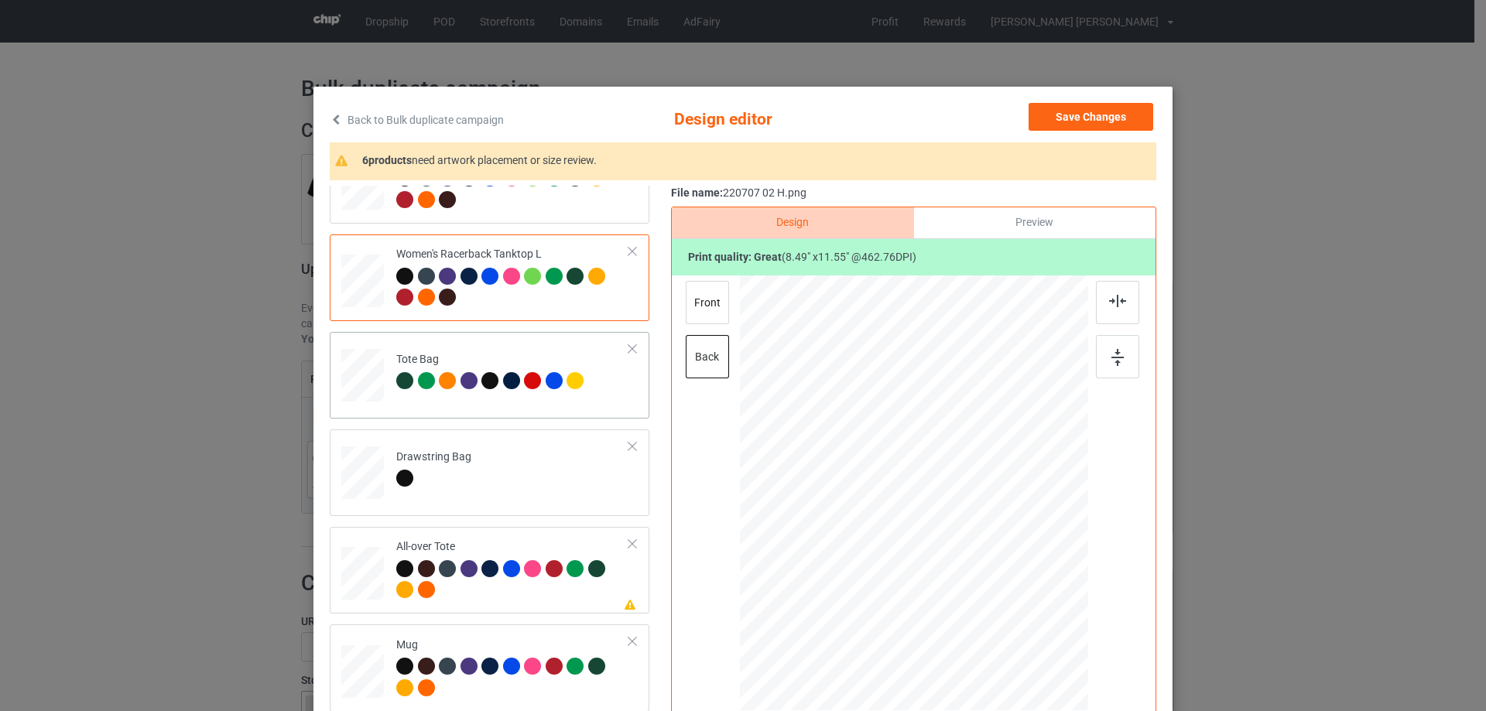
click at [367, 374] on div at bounding box center [363, 382] width 20 height 23
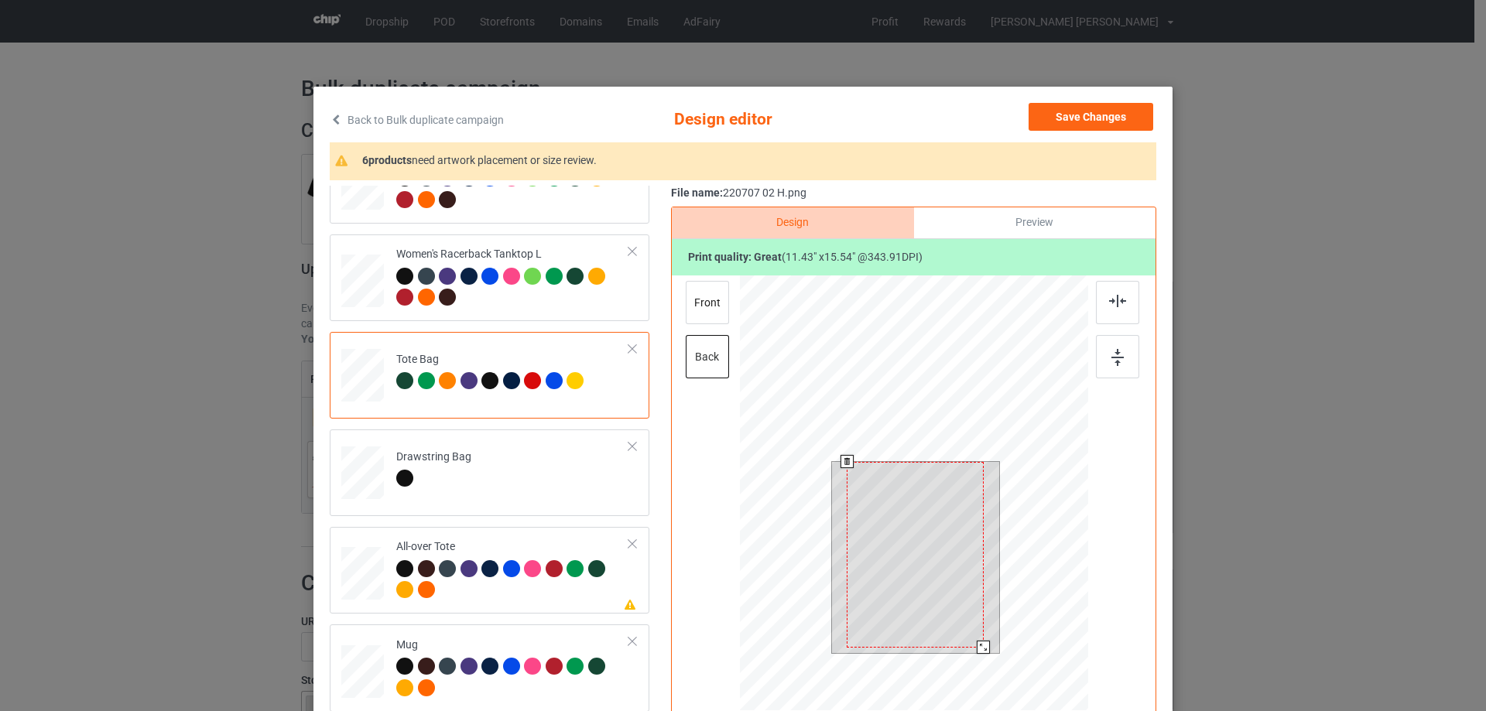
click at [1000, 688] on div at bounding box center [914, 495] width 348 height 440
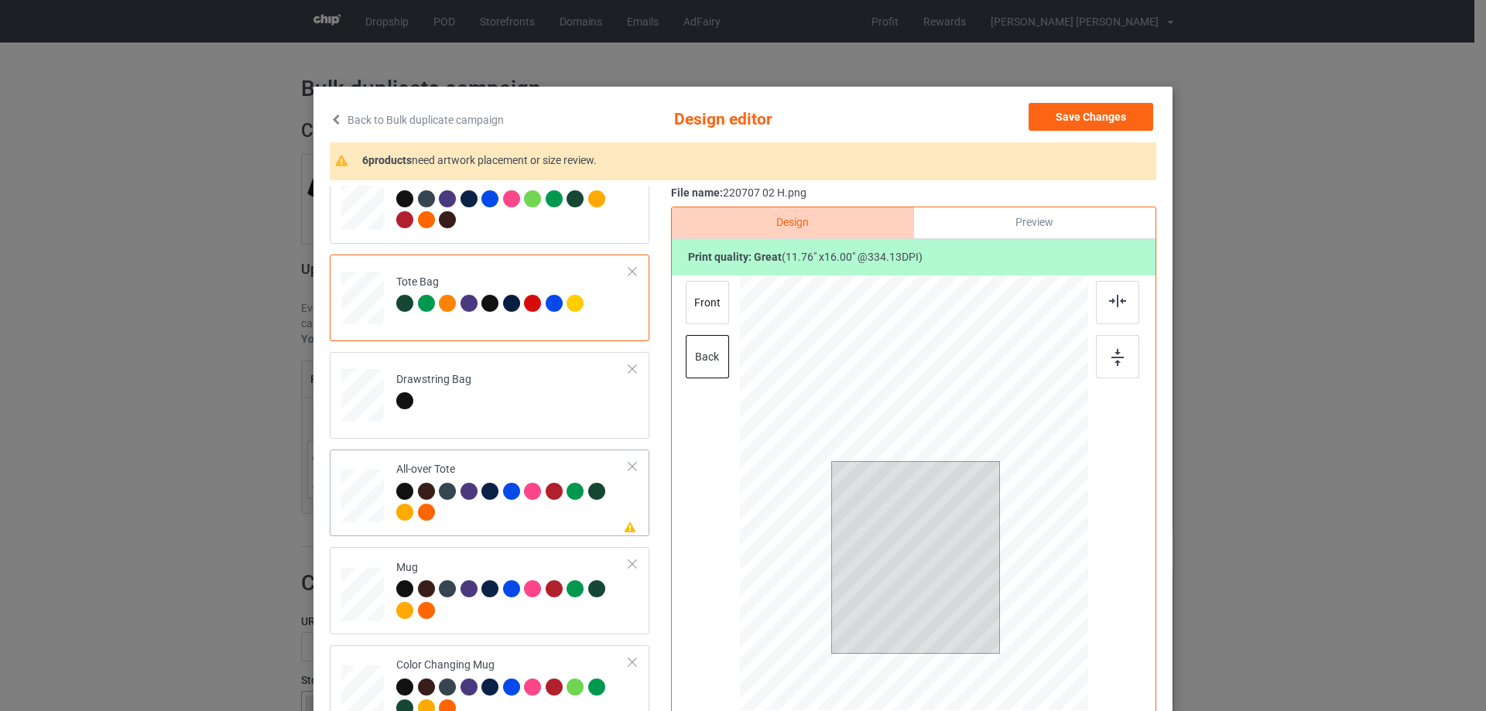
click at [371, 499] on div at bounding box center [362, 496] width 43 height 43
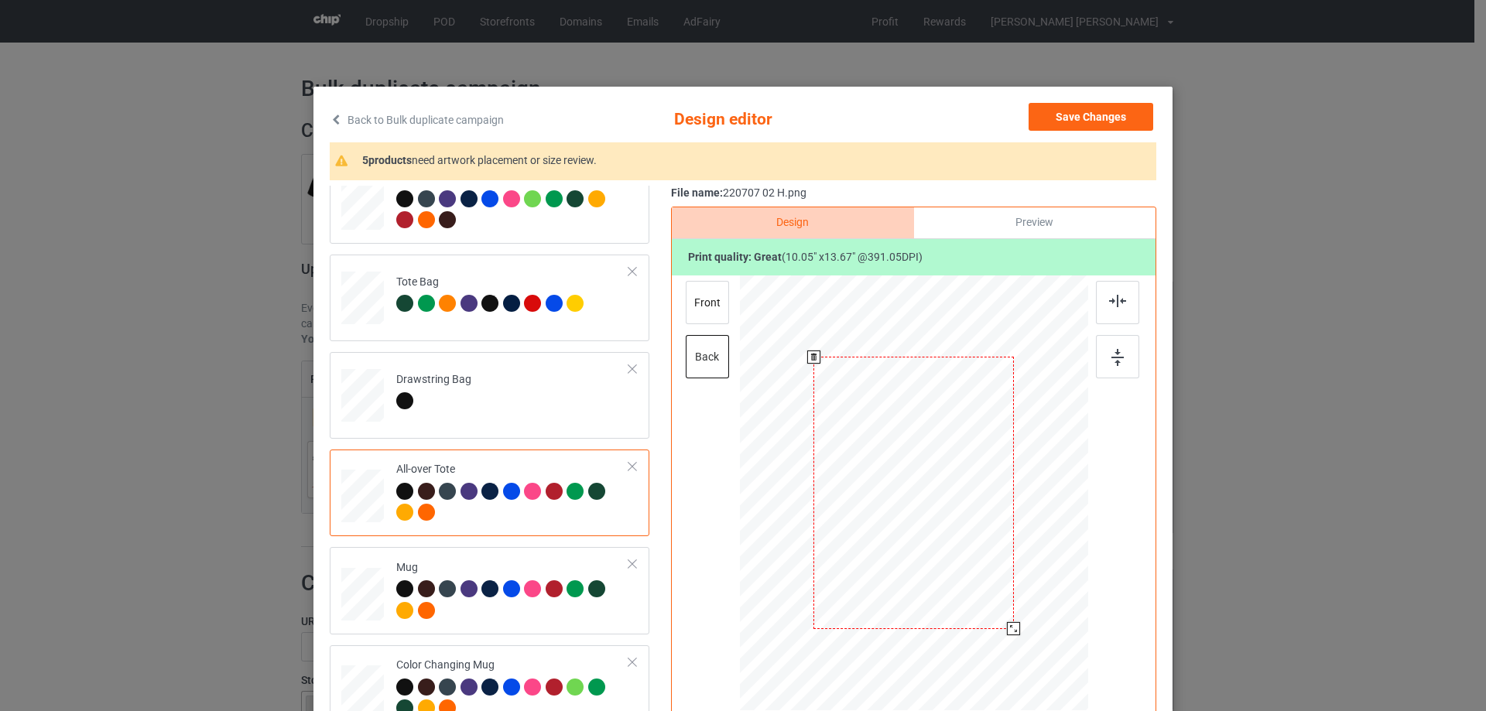
drag, startPoint x: 1014, startPoint y: 635, endPoint x: 1012, endPoint y: 627, distance: 8.1
click at [1012, 627] on div at bounding box center [1013, 628] width 13 height 13
click at [970, 587] on div at bounding box center [913, 489] width 200 height 272
click at [1114, 306] on img at bounding box center [1117, 301] width 17 height 12
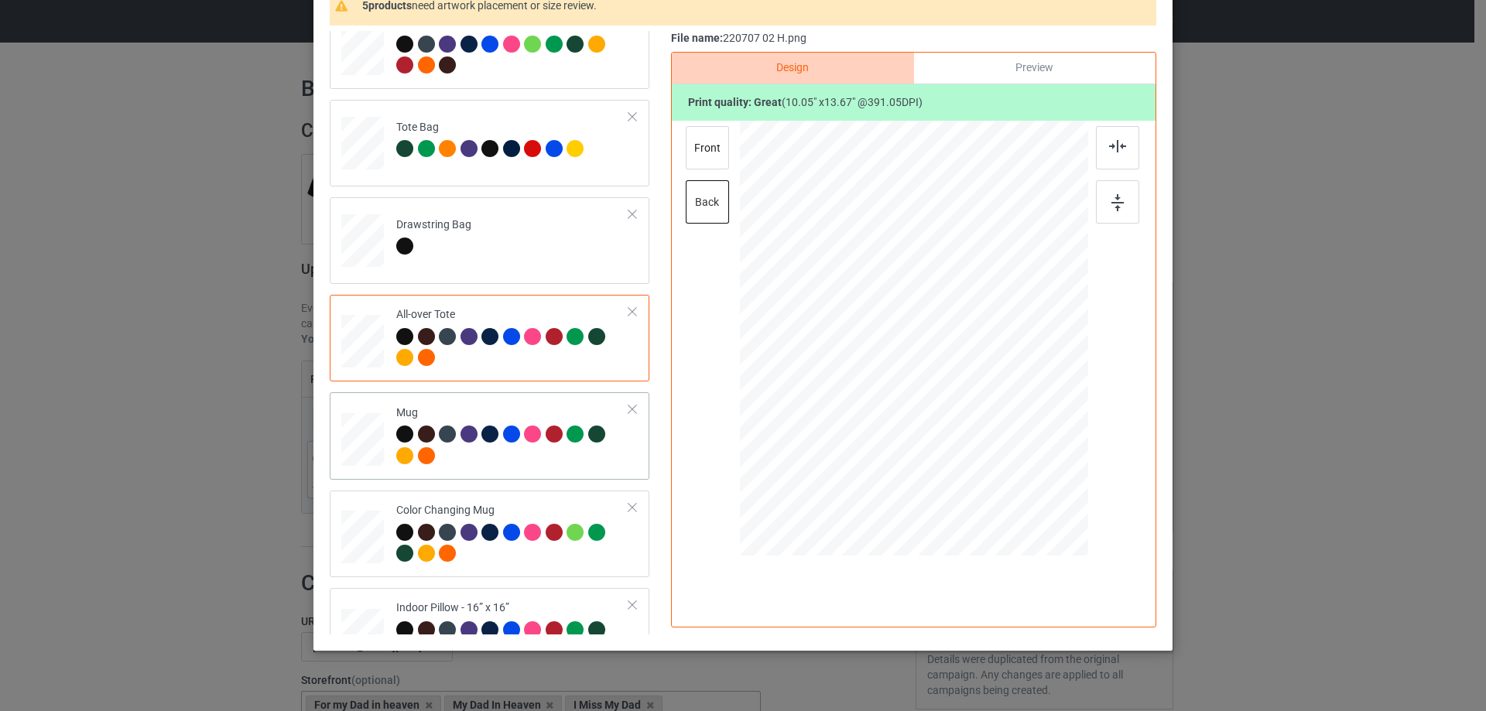
drag, startPoint x: 364, startPoint y: 448, endPoint x: 379, endPoint y: 445, distance: 15.0
click at [364, 447] on div at bounding box center [362, 440] width 43 height 18
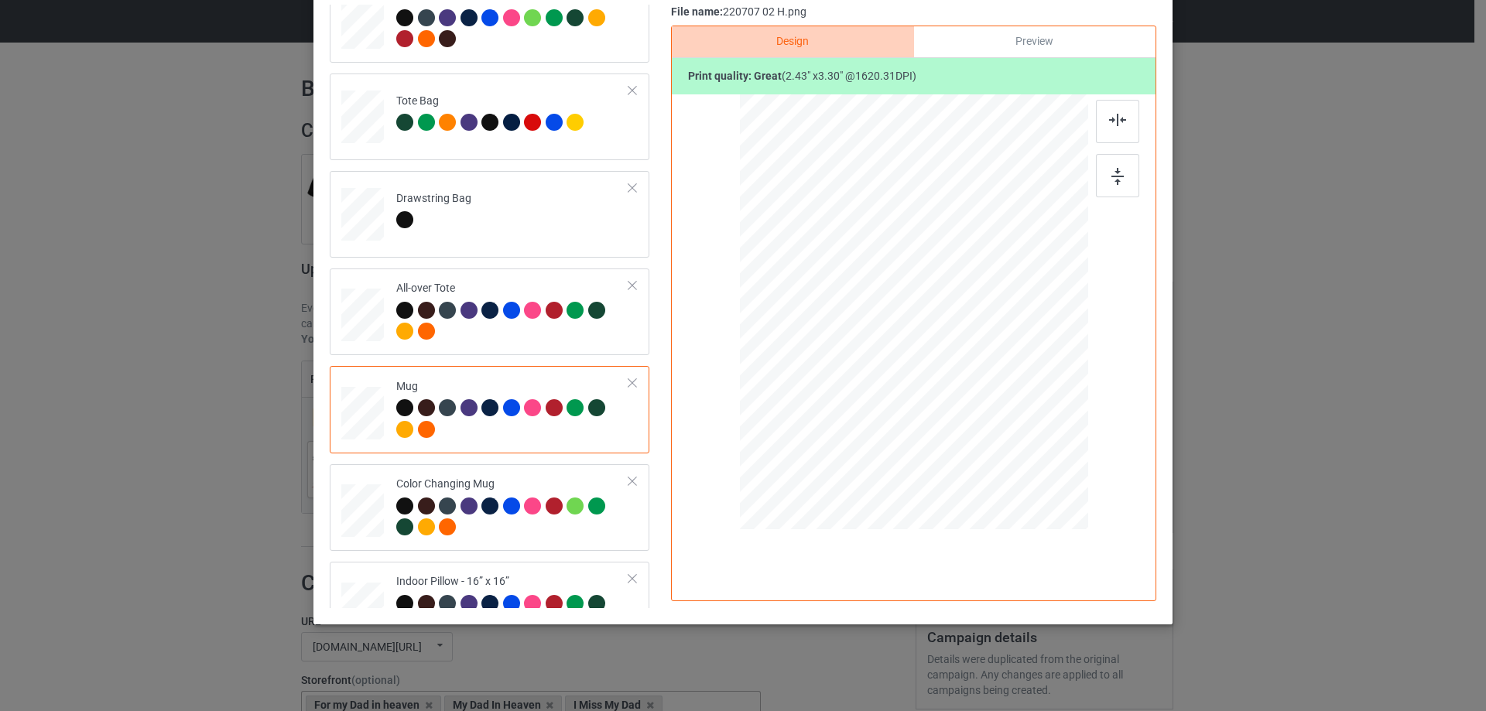
scroll to position [1238, 0]
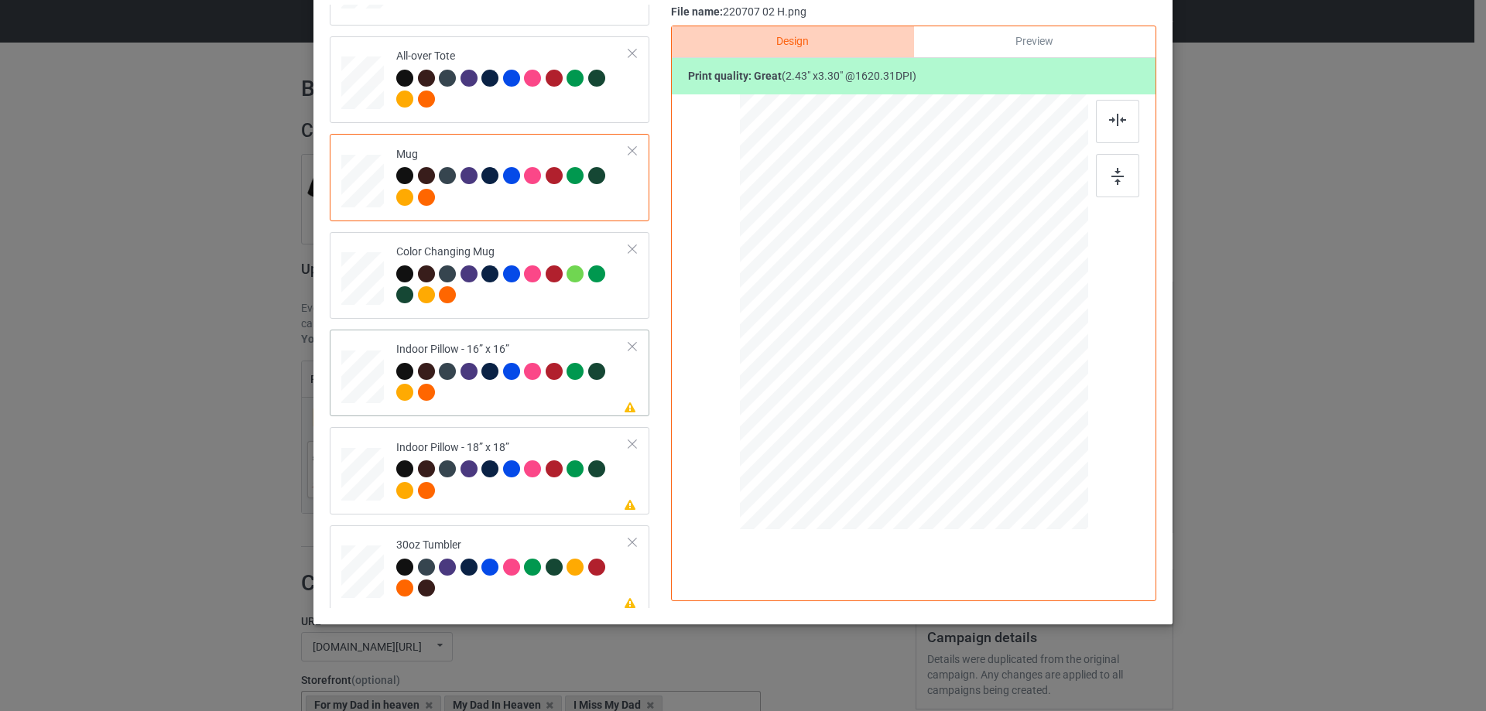
click at [360, 388] on div at bounding box center [362, 376] width 43 height 43
drag, startPoint x: 1008, startPoint y: 455, endPoint x: 727, endPoint y: 407, distance: 285.7
click at [1004, 428] on div at bounding box center [1003, 434] width 13 height 13
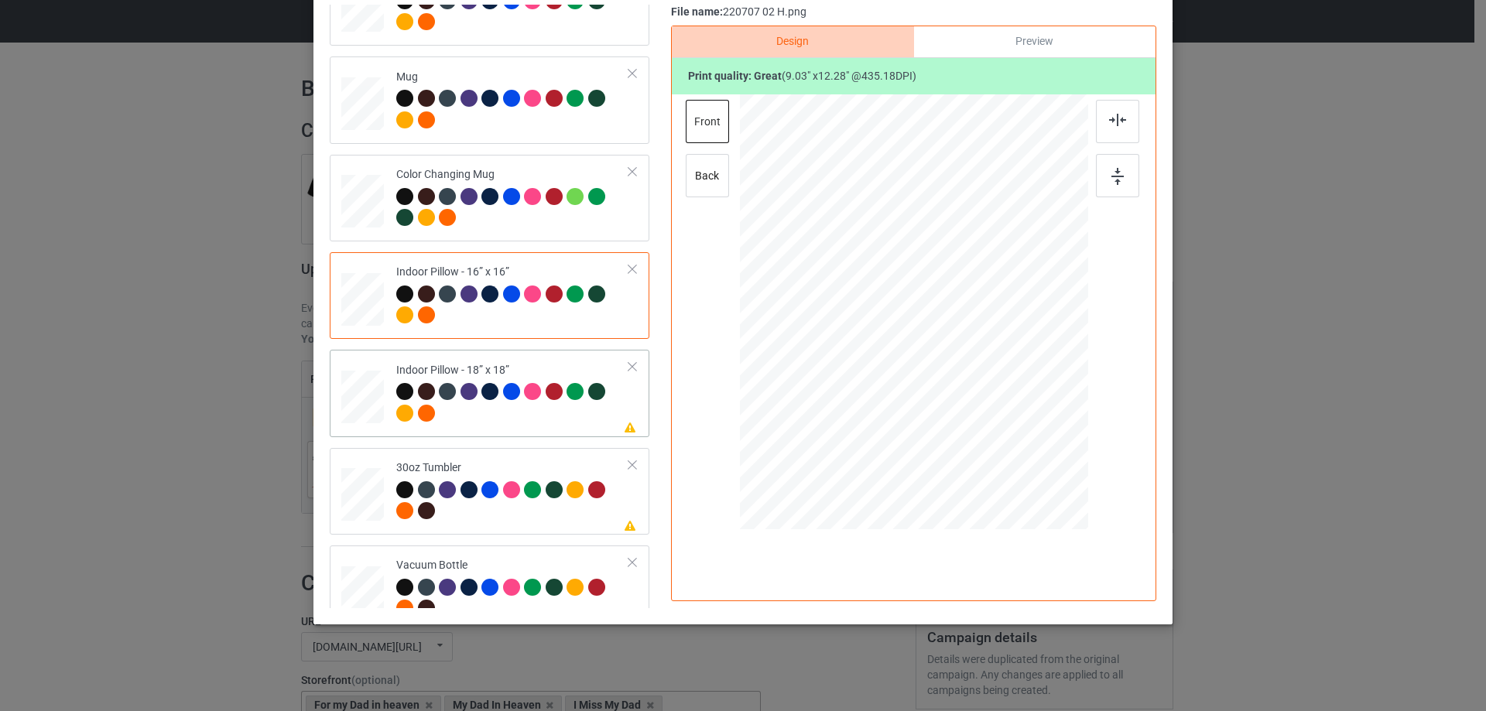
click at [343, 402] on div at bounding box center [362, 397] width 43 height 43
drag, startPoint x: 1016, startPoint y: 452, endPoint x: 592, endPoint y: 409, distance: 426.3
click at [1008, 429] on div at bounding box center [913, 312] width 347 height 347
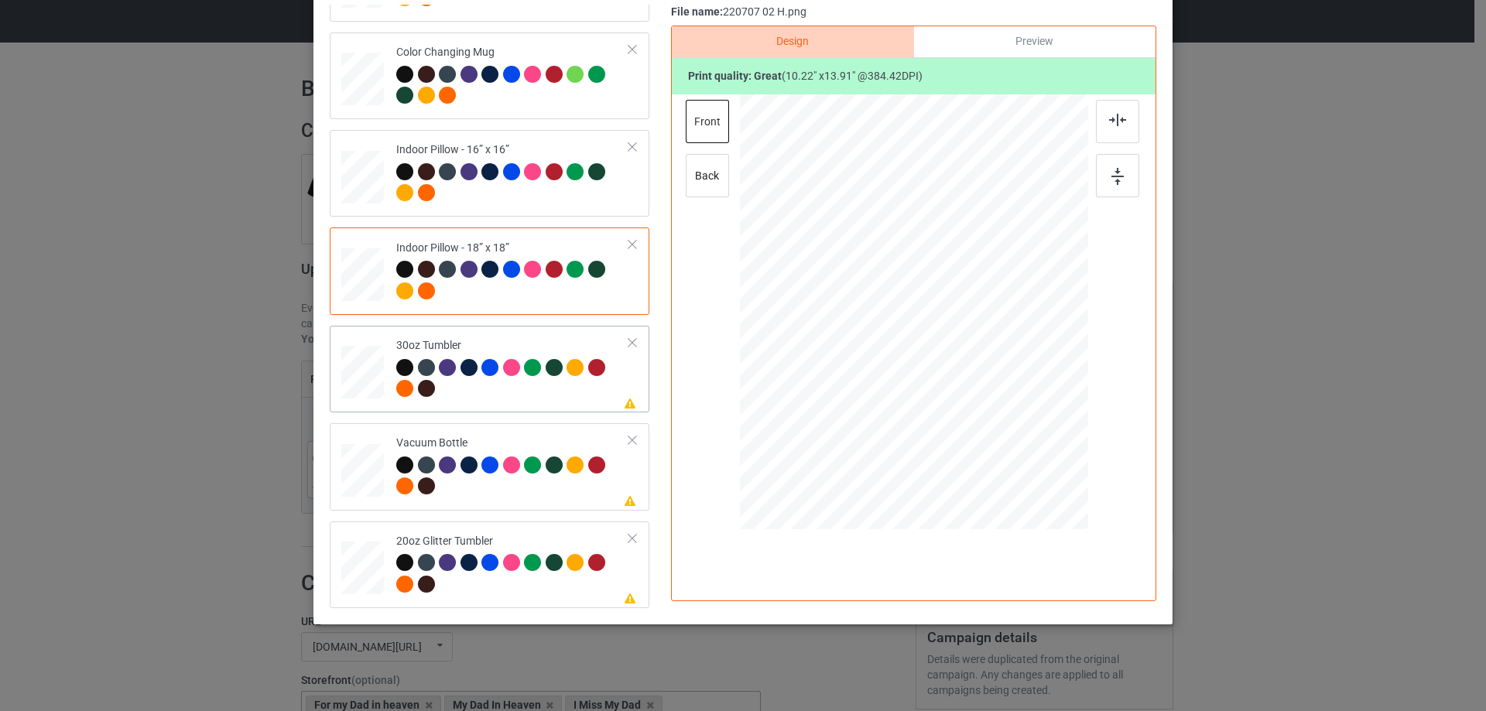
click at [375, 378] on div at bounding box center [362, 372] width 41 height 23
click at [886, 388] on div at bounding box center [887, 389] width 13 height 13
click at [879, 383] on div at bounding box center [884, 383] width 13 height 13
click at [350, 565] on div at bounding box center [363, 568] width 40 height 34
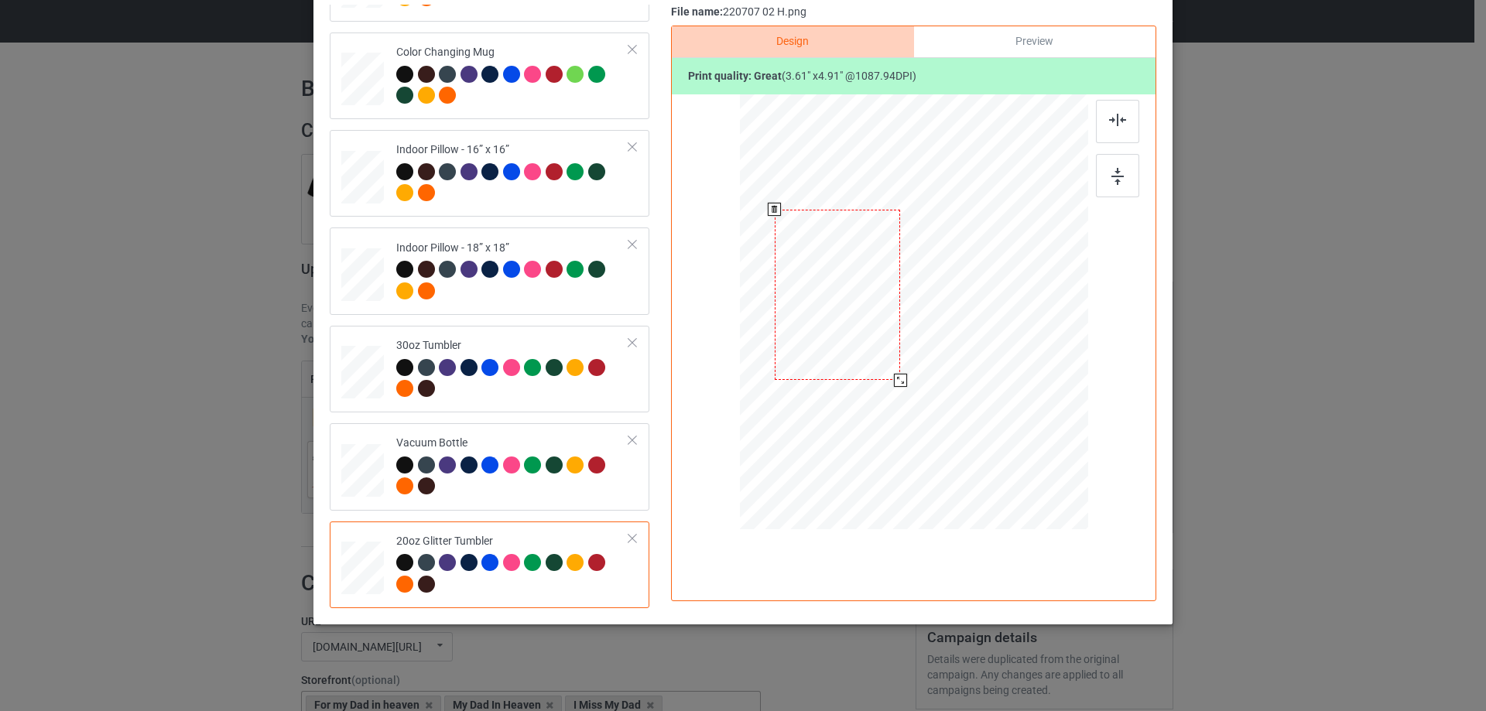
click at [894, 379] on div at bounding box center [900, 380] width 13 height 13
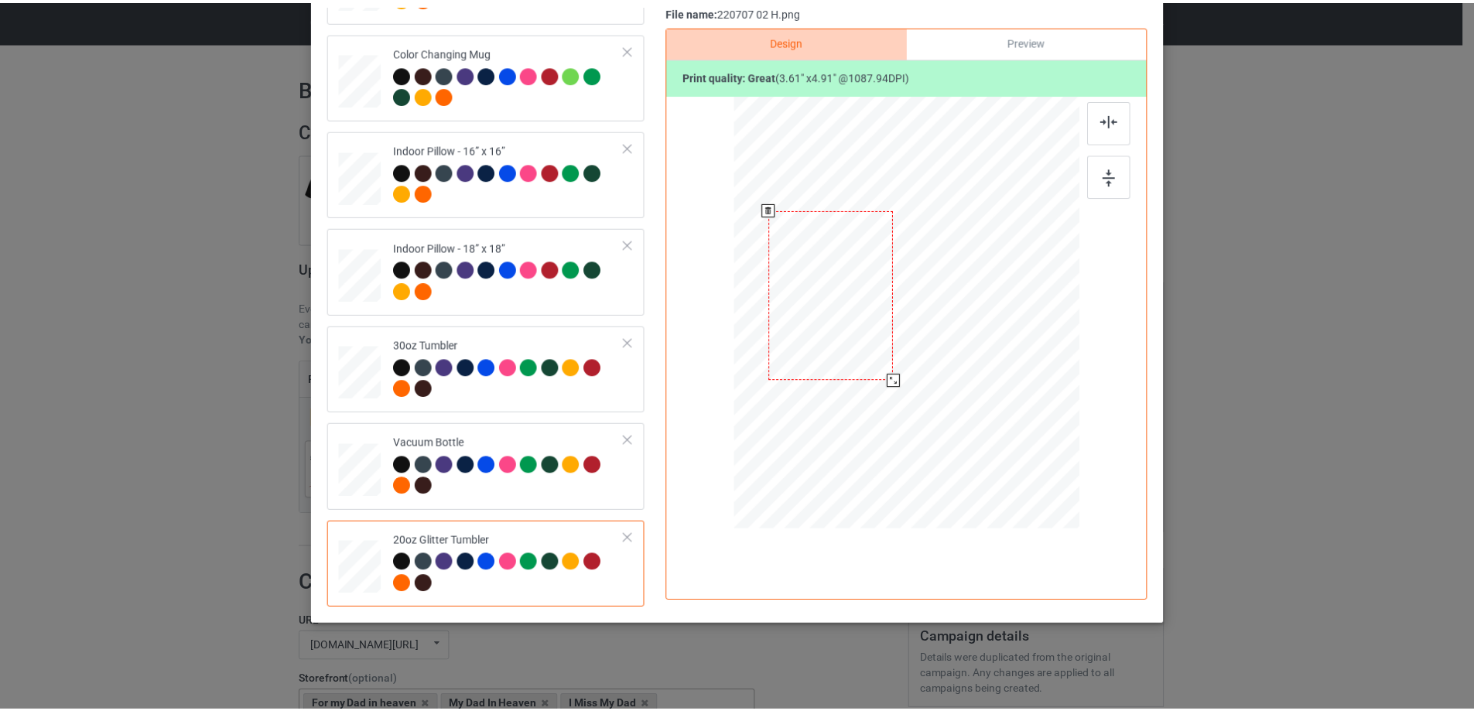
scroll to position [27, 0]
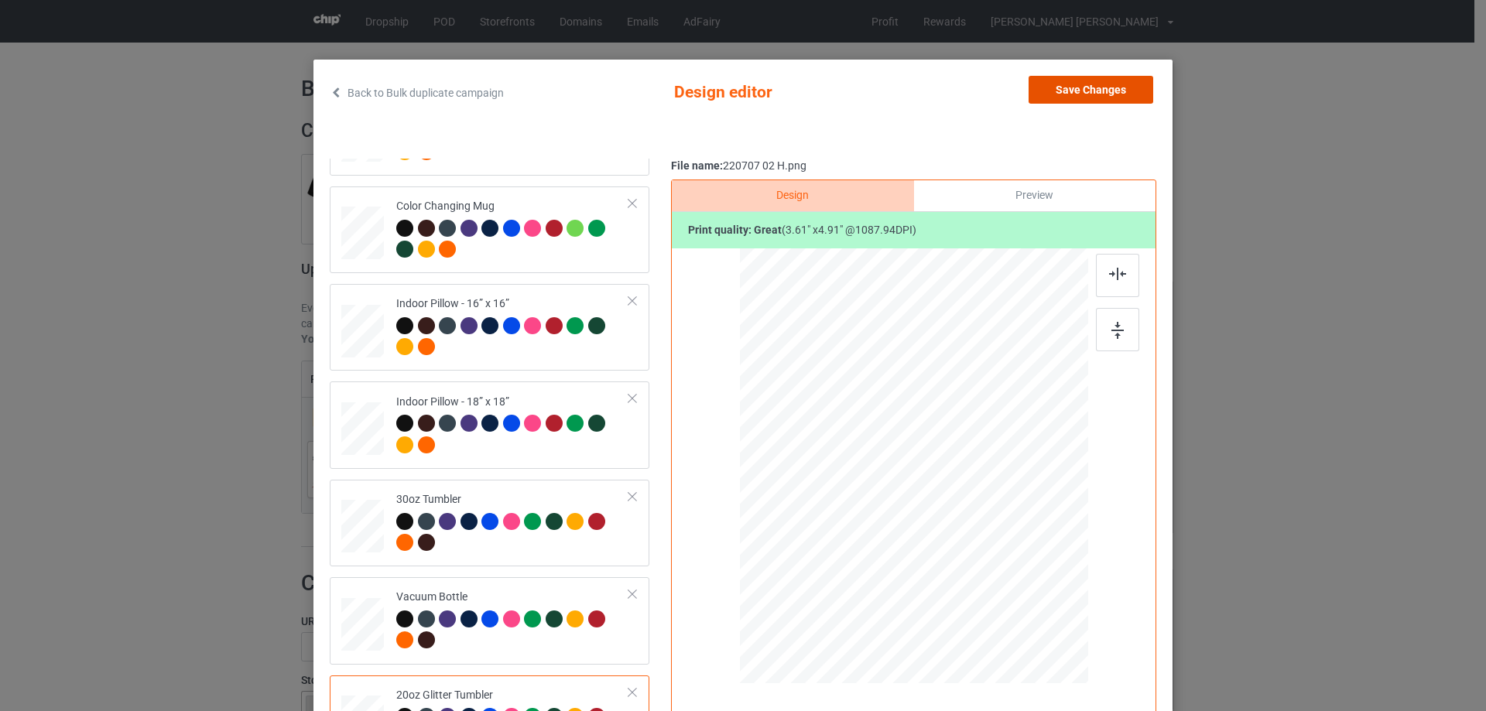
click at [1093, 94] on button "Save Changes" at bounding box center [1090, 90] width 125 height 28
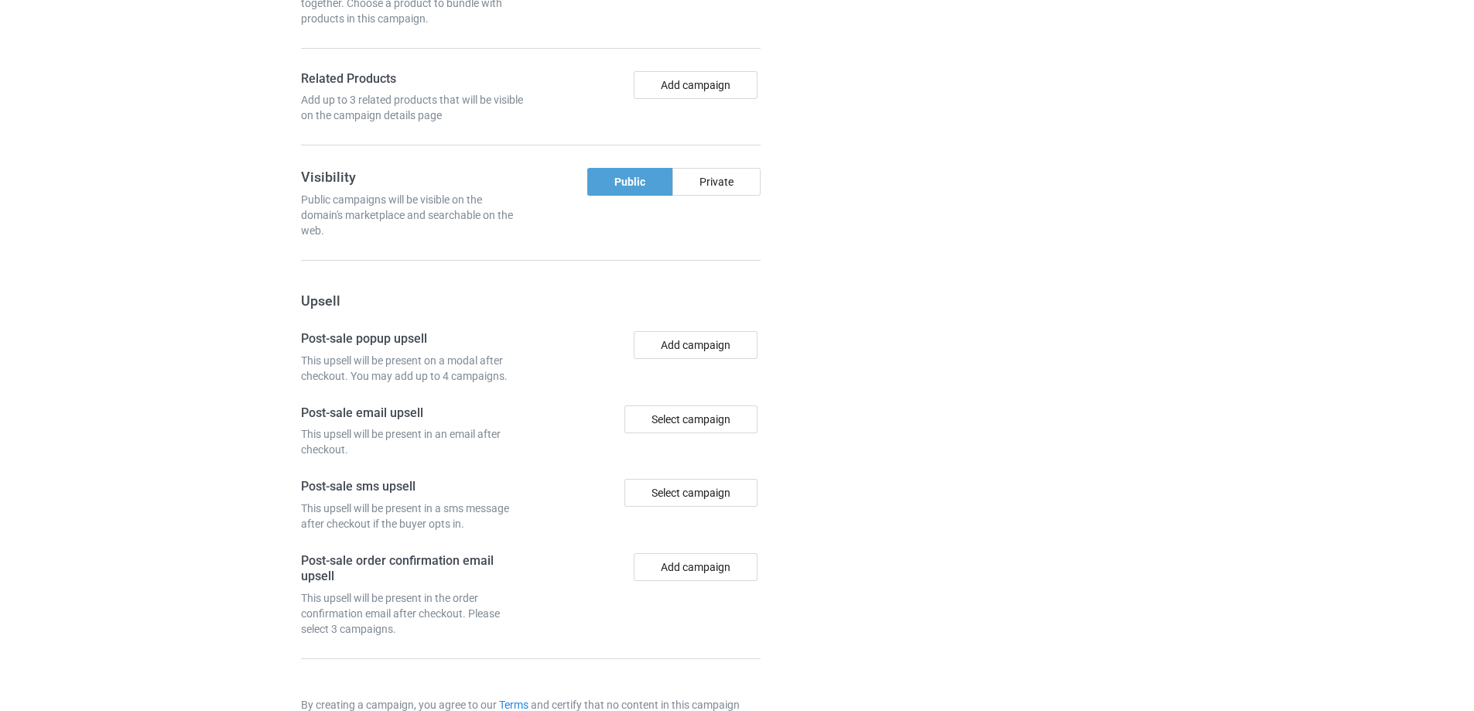
scroll to position [1298, 0]
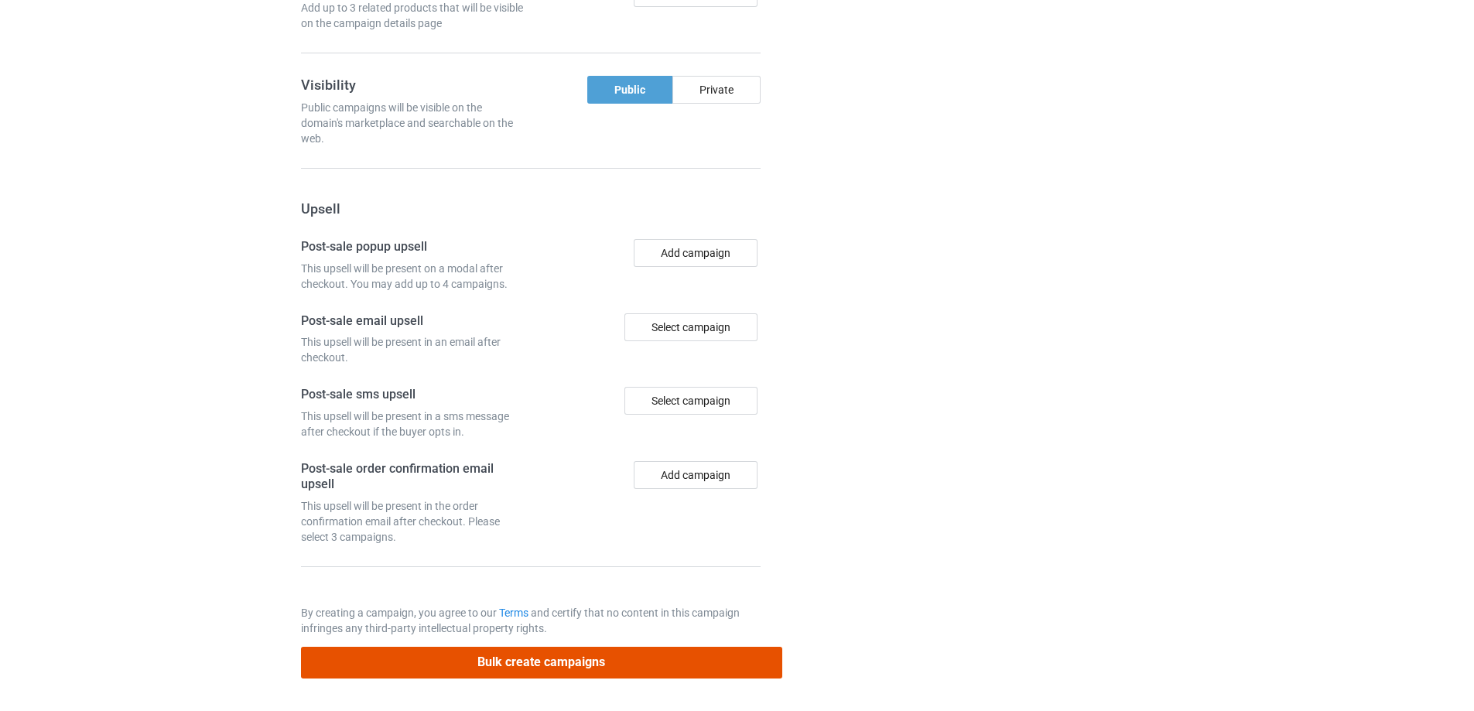
click at [535, 664] on button "Bulk create campaigns" at bounding box center [541, 663] width 481 height 32
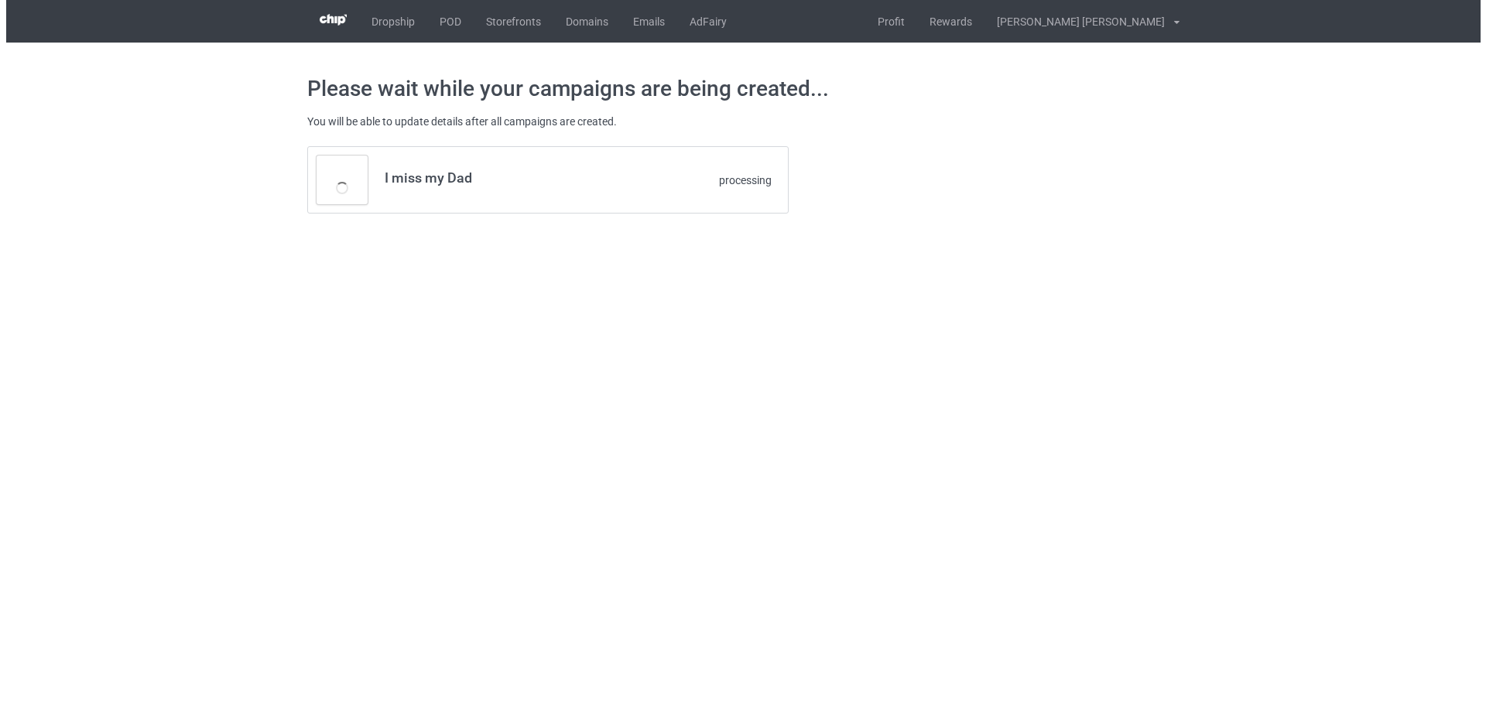
scroll to position [0, 0]
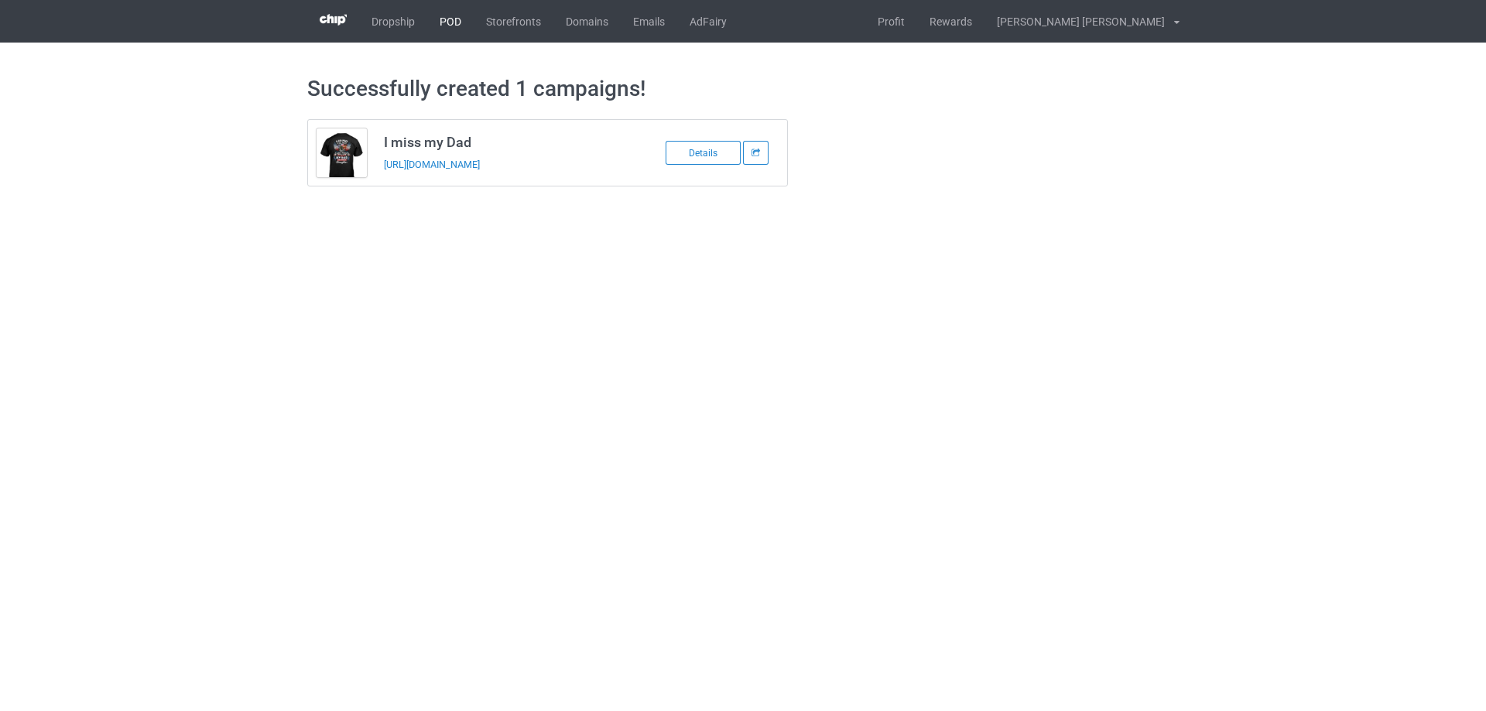
click at [450, 19] on link "POD" at bounding box center [450, 21] width 46 height 43
